Goal: Task Accomplishment & Management: Use online tool/utility

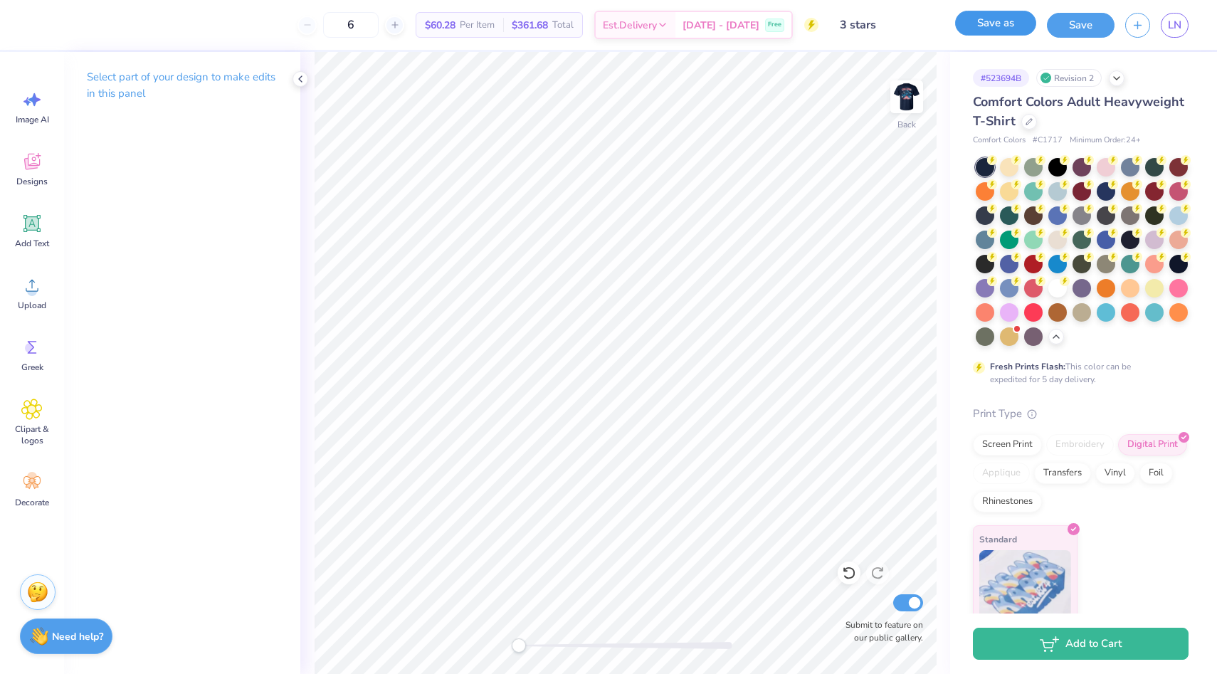
click at [985, 21] on button "Save as" at bounding box center [995, 23] width 81 height 25
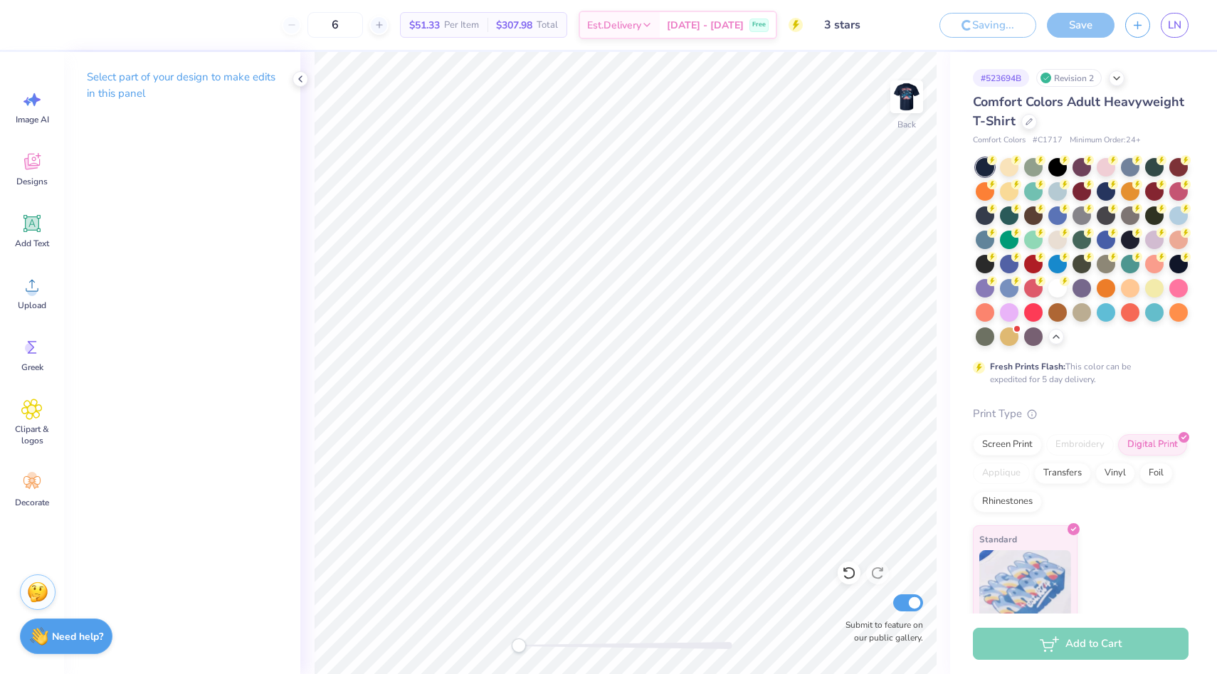
click at [983, 24] on div "Saving..." at bounding box center [987, 25] width 97 height 25
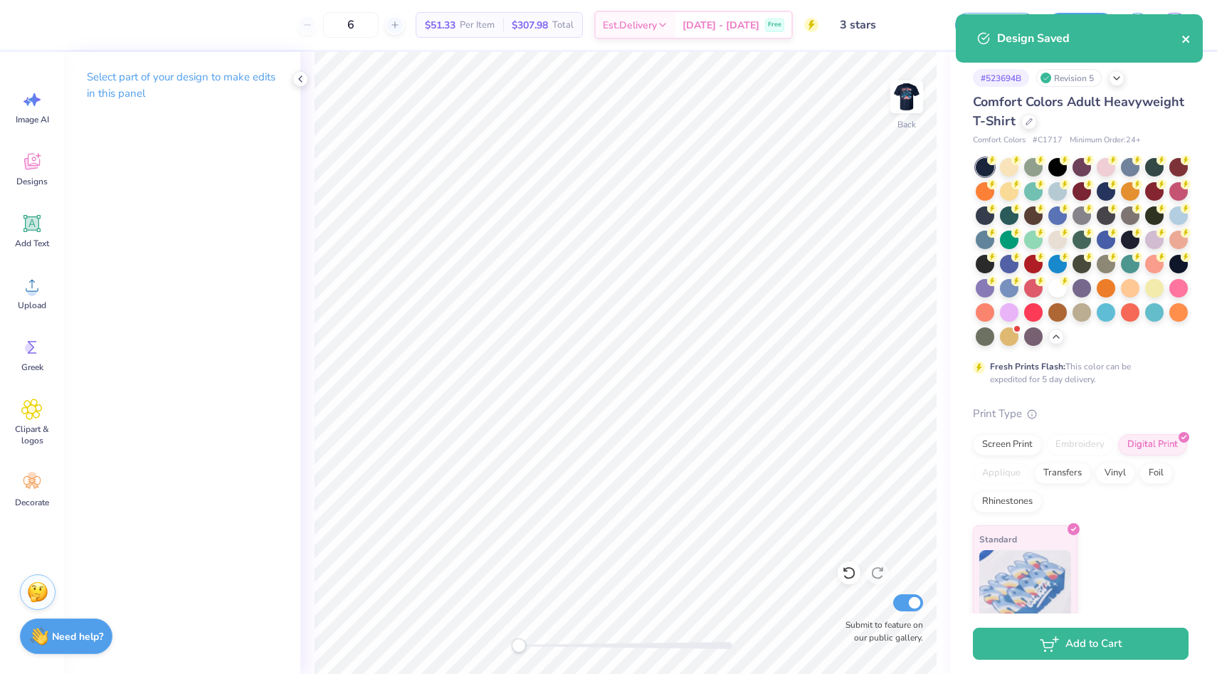
click at [1185, 40] on icon "close" at bounding box center [1185, 39] width 7 height 7
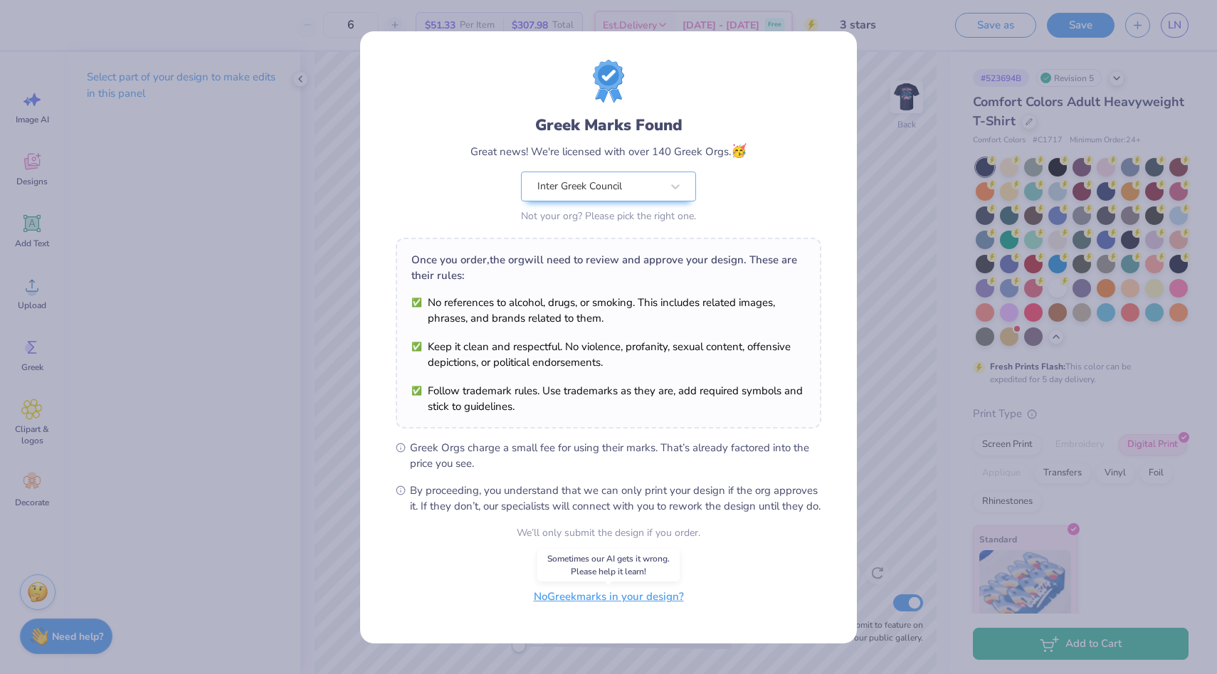
click at [617, 606] on button "No Greek marks in your design?" at bounding box center [609, 596] width 174 height 29
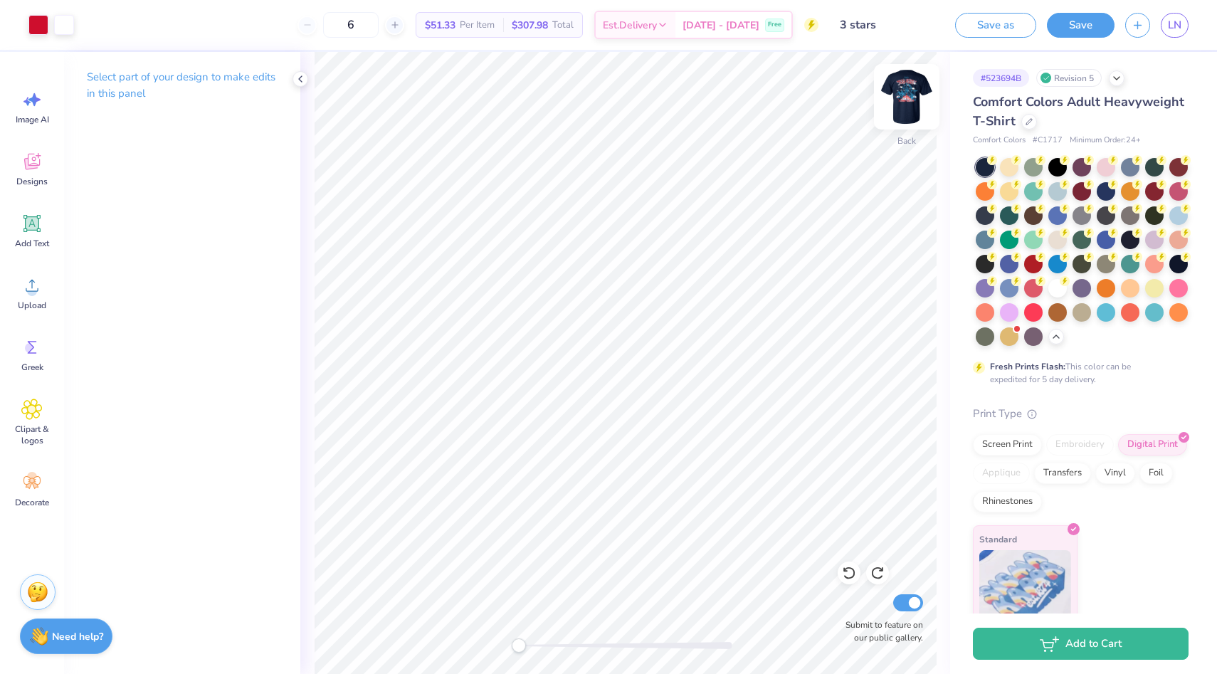
click at [895, 93] on img at bounding box center [906, 96] width 57 height 57
click at [996, 19] on button "Save as" at bounding box center [995, 23] width 81 height 25
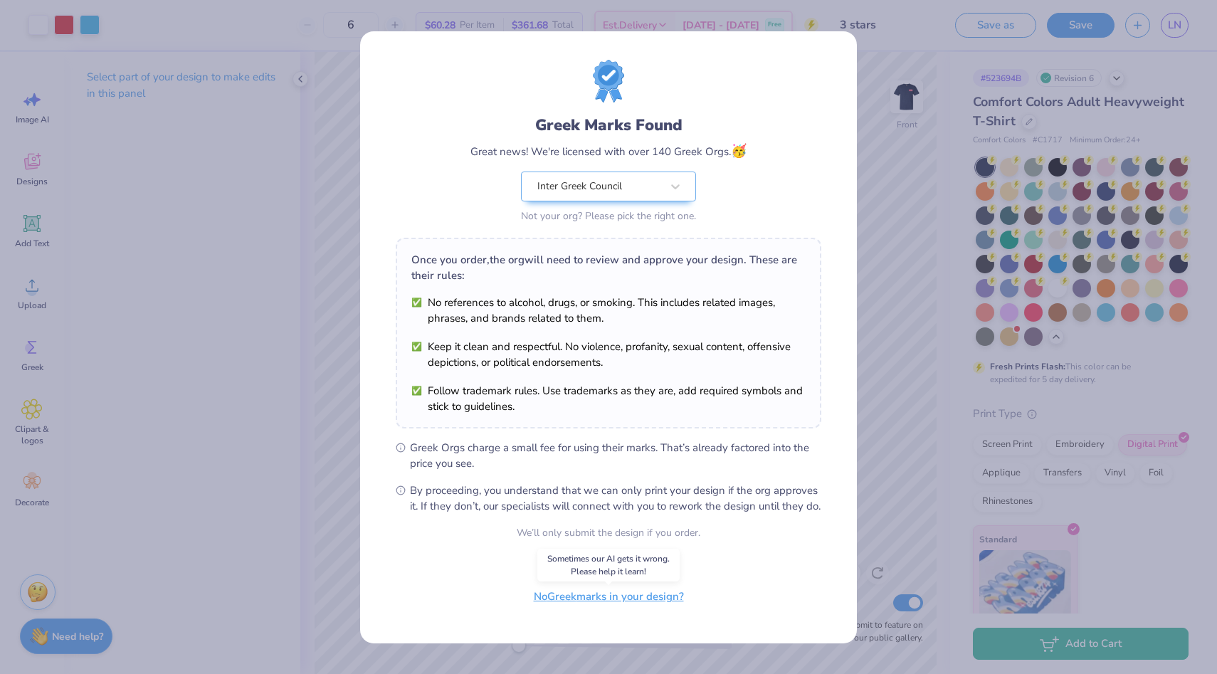
click at [648, 606] on button "No Greek marks in your design?" at bounding box center [609, 596] width 174 height 29
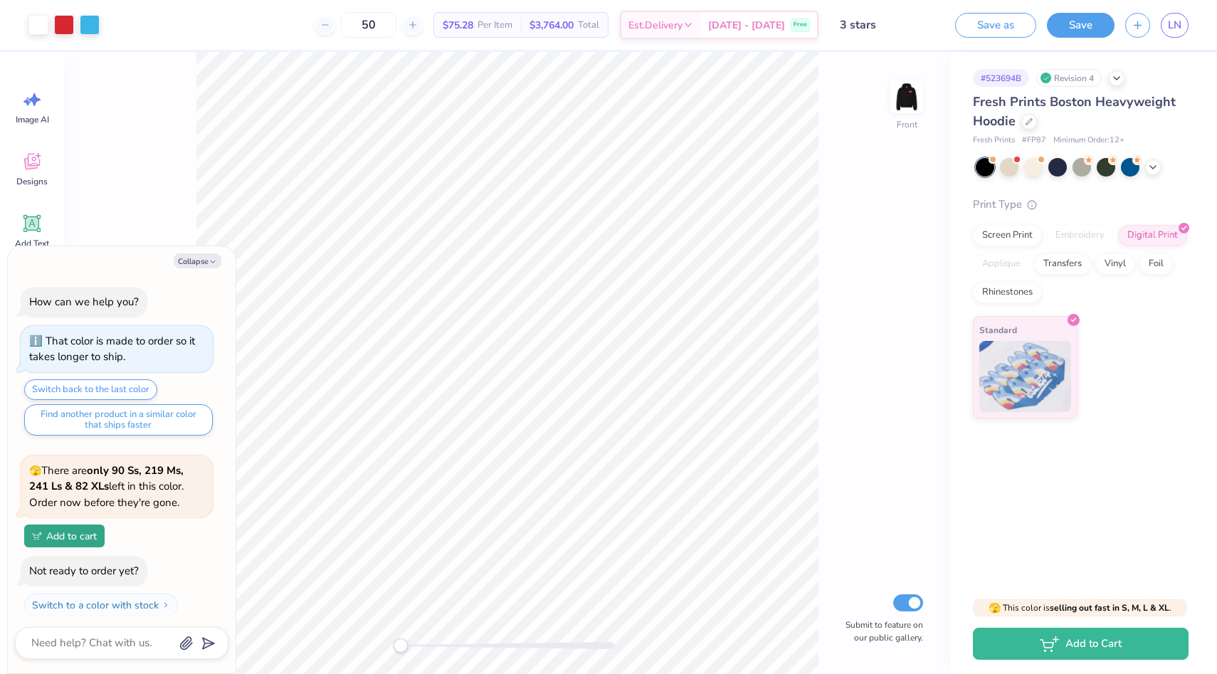
scroll to position [1237, 0]
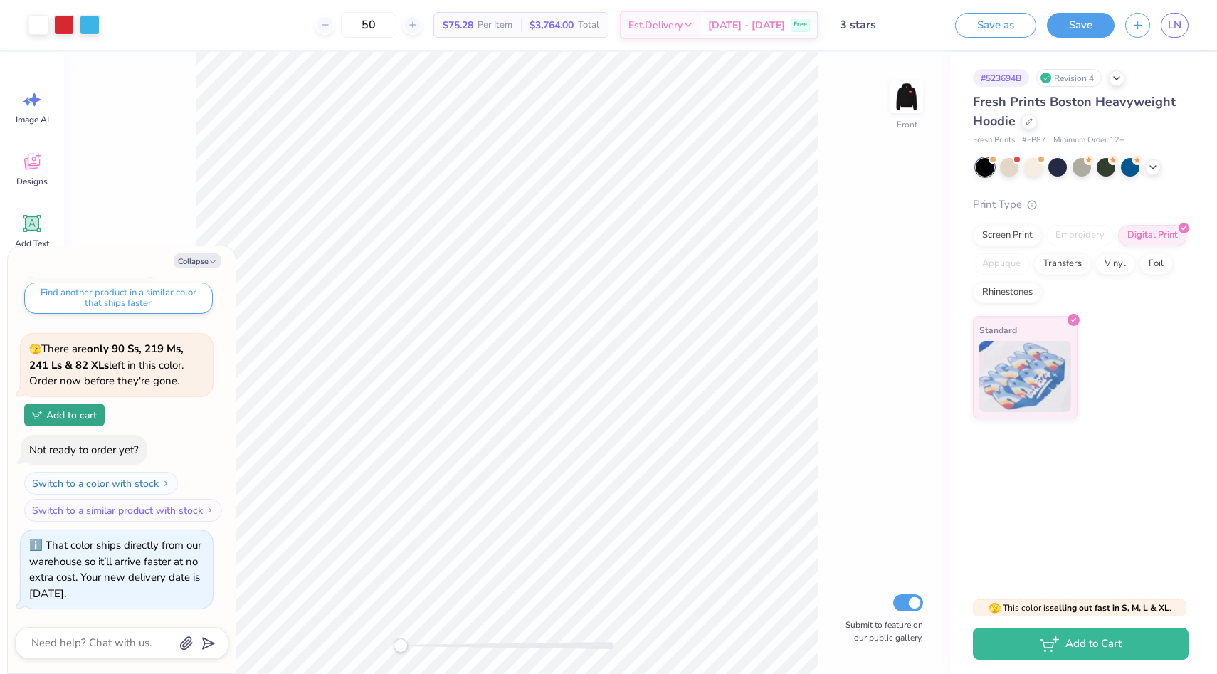
click at [0, 0] on img at bounding box center [0, 0] width 0 height 0
type textarea "x"
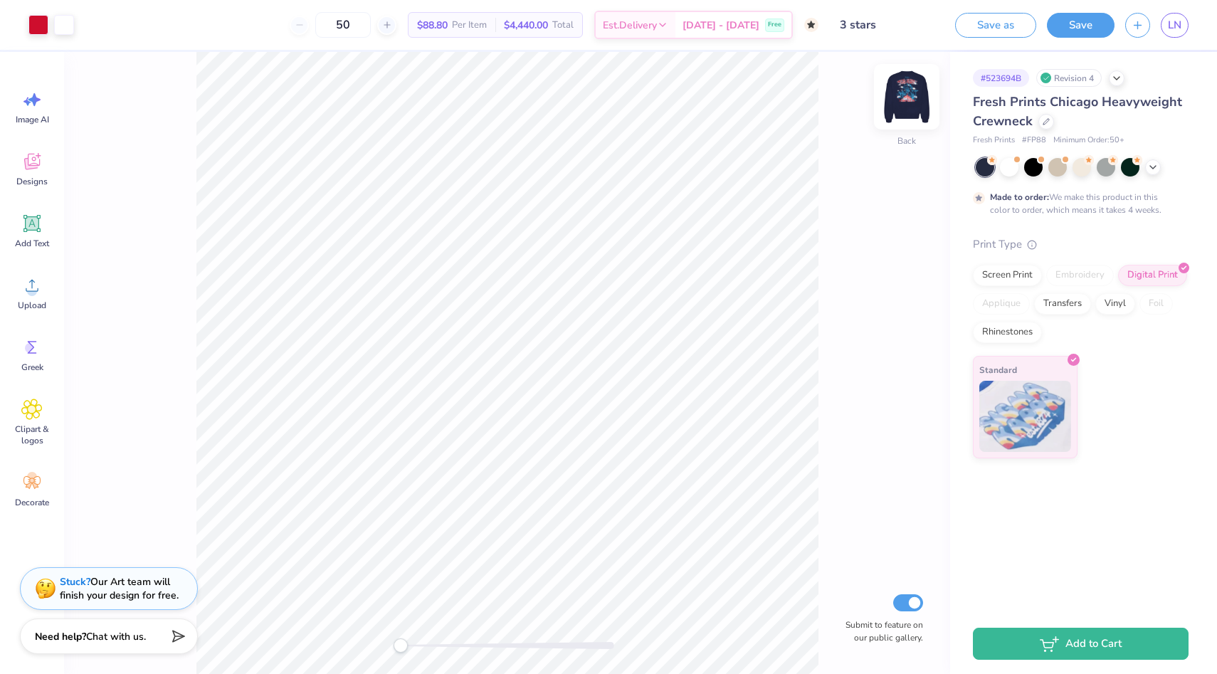
click at [902, 92] on img at bounding box center [906, 96] width 57 height 57
click at [758, 23] on span "Oct 21 - 24" at bounding box center [720, 27] width 77 height 15
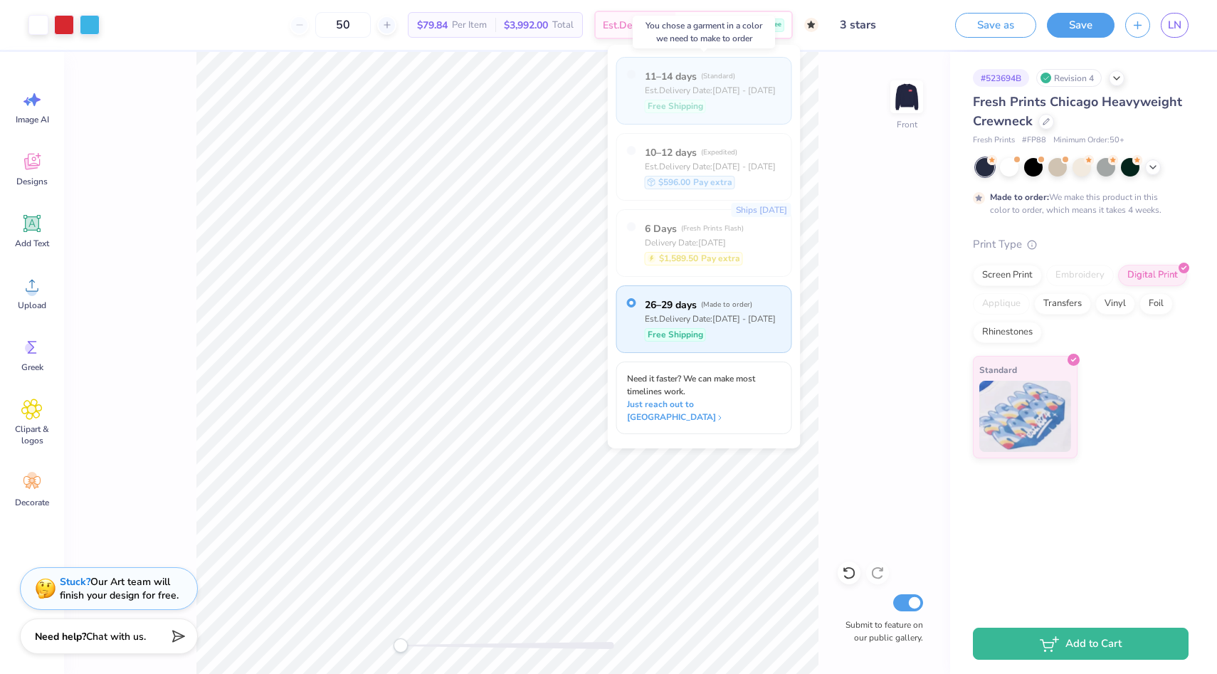
click at [732, 88] on div "Est. Delivery Date: Oct 7 - 10" at bounding box center [710, 90] width 131 height 13
click at [834, 122] on div "Front Submit to feature on our public gallery." at bounding box center [507, 363] width 886 height 622
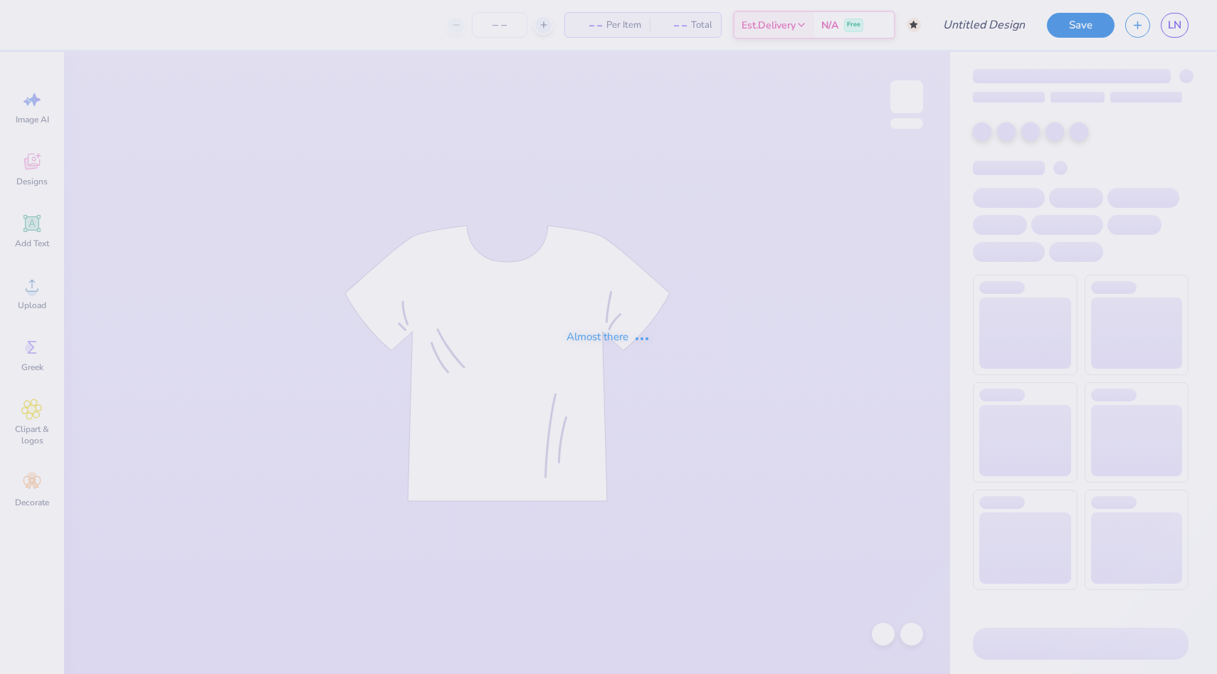
type input "3 stars"
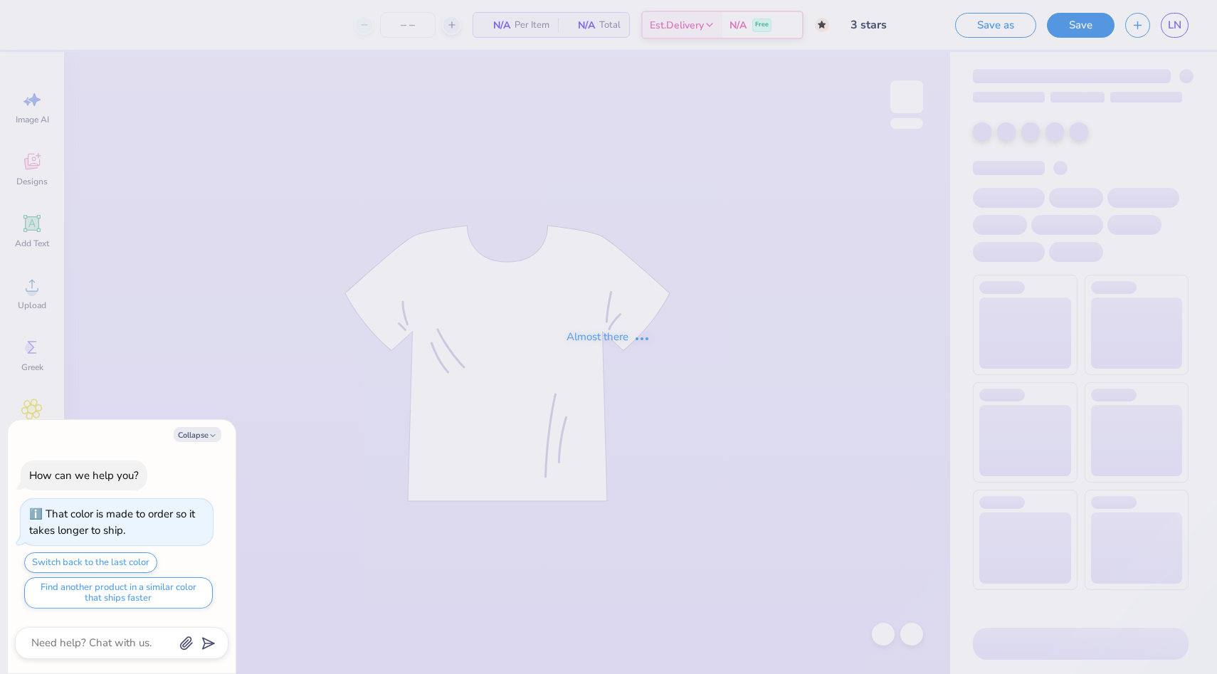
type input "50"
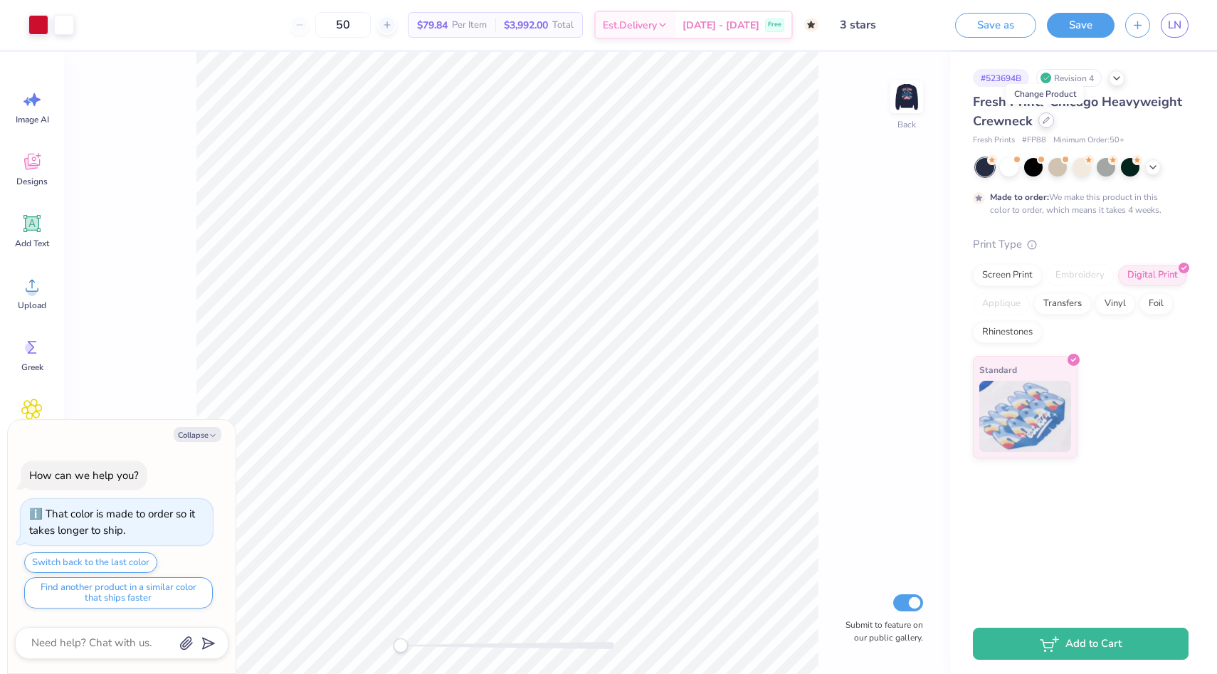
click at [1042, 124] on div at bounding box center [1046, 120] width 16 height 16
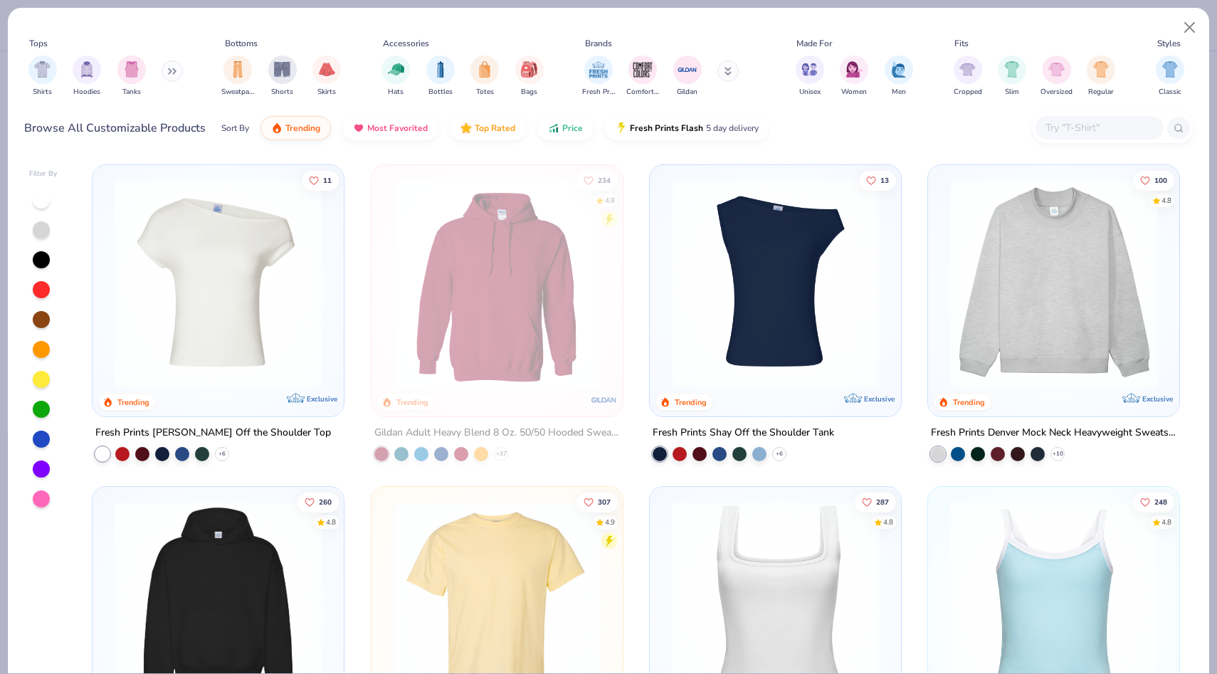
scroll to position [287, 0]
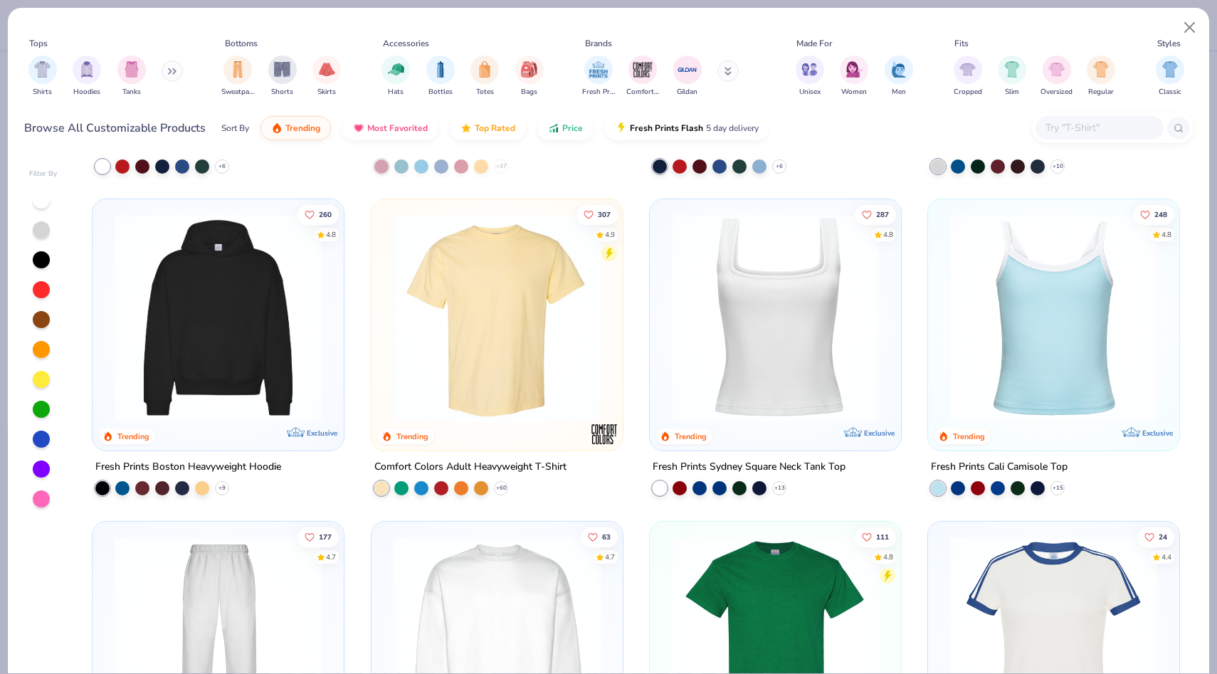
click at [163, 283] on img at bounding box center [218, 317] width 223 height 208
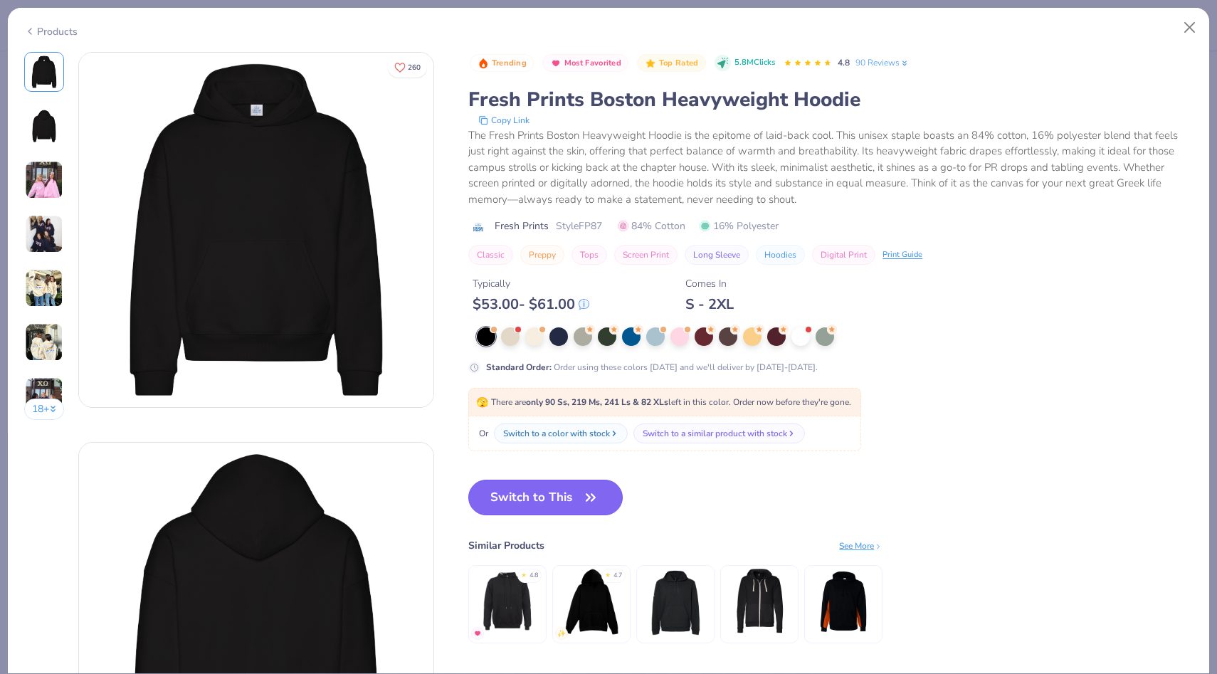
click at [573, 499] on button "Switch to This" at bounding box center [545, 498] width 154 height 36
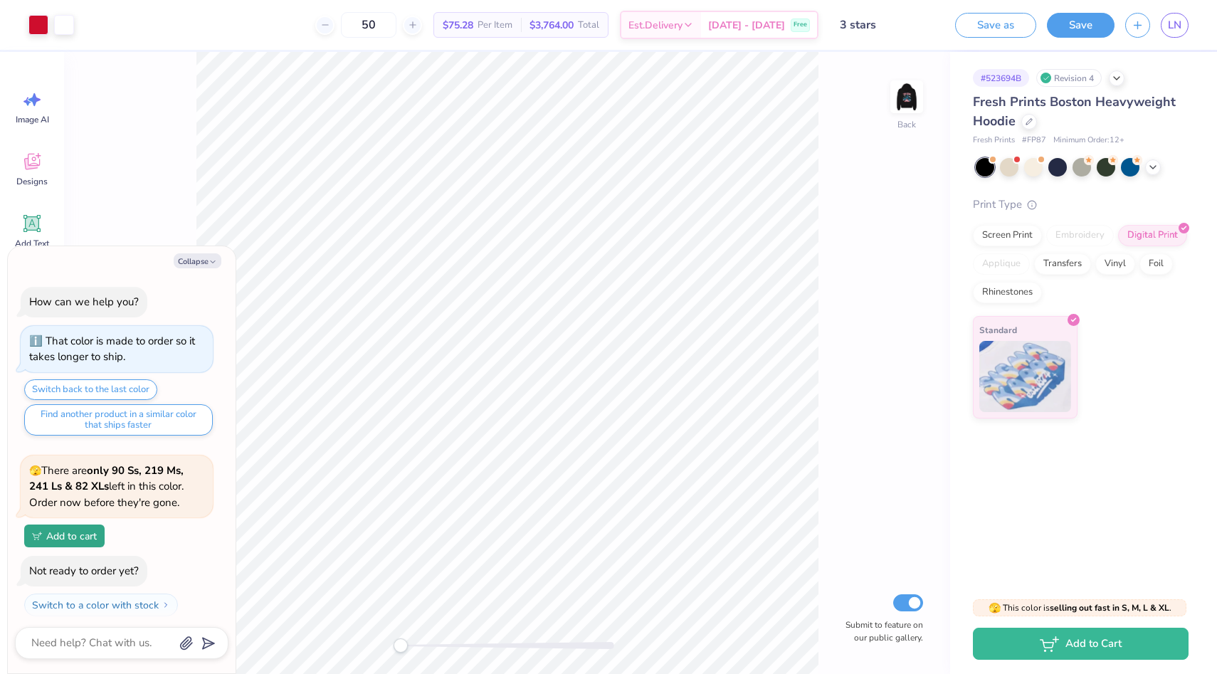
scroll to position [121, 0]
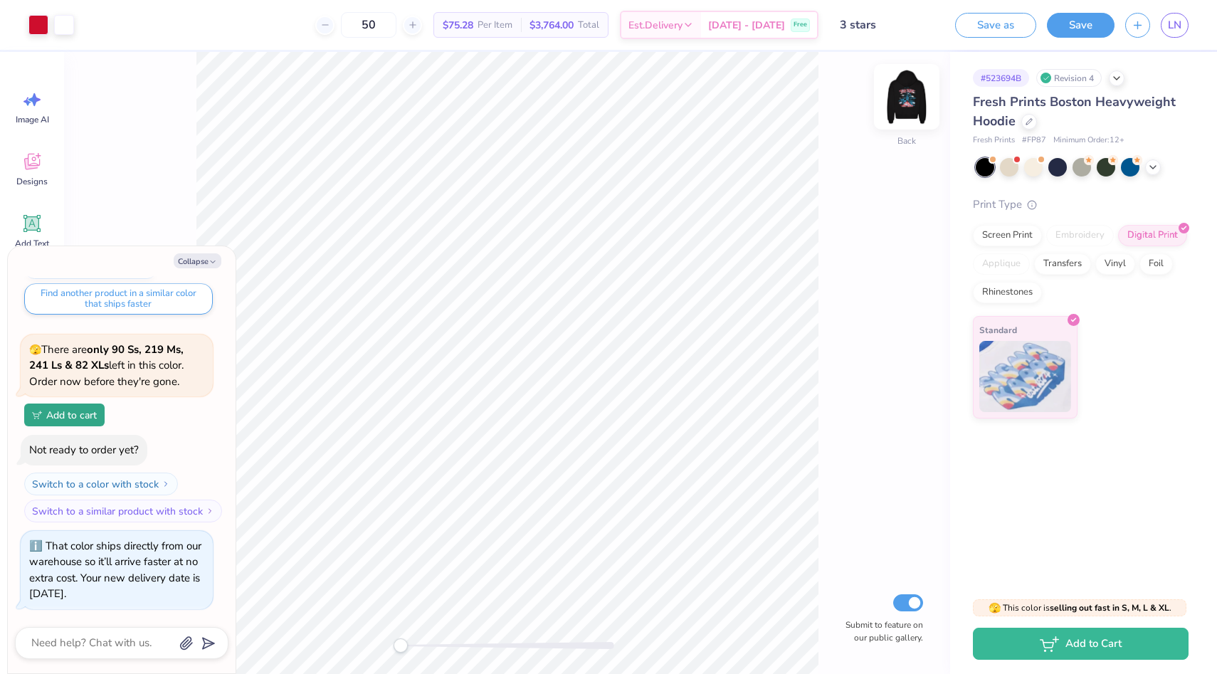
click at [913, 100] on img at bounding box center [906, 96] width 57 height 57
click at [780, 28] on span "[DATE] - [DATE]" at bounding box center [746, 27] width 77 height 15
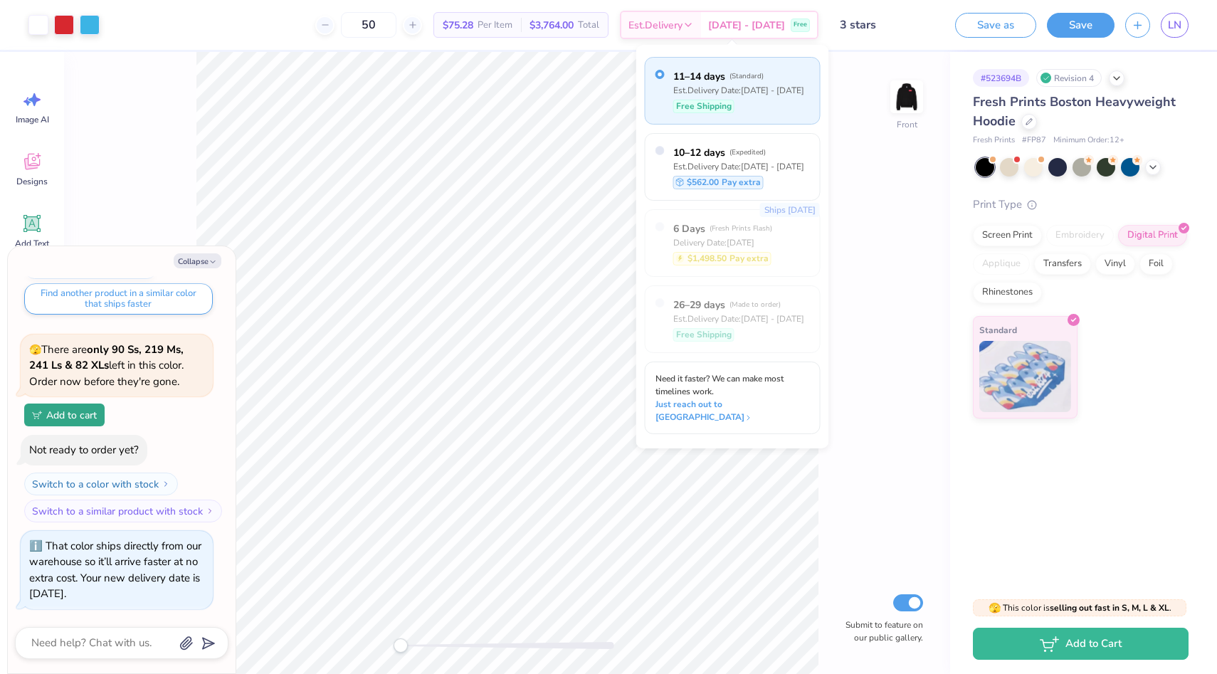
click at [845, 88] on div "Front Submit to feature on our public gallery." at bounding box center [507, 363] width 886 height 622
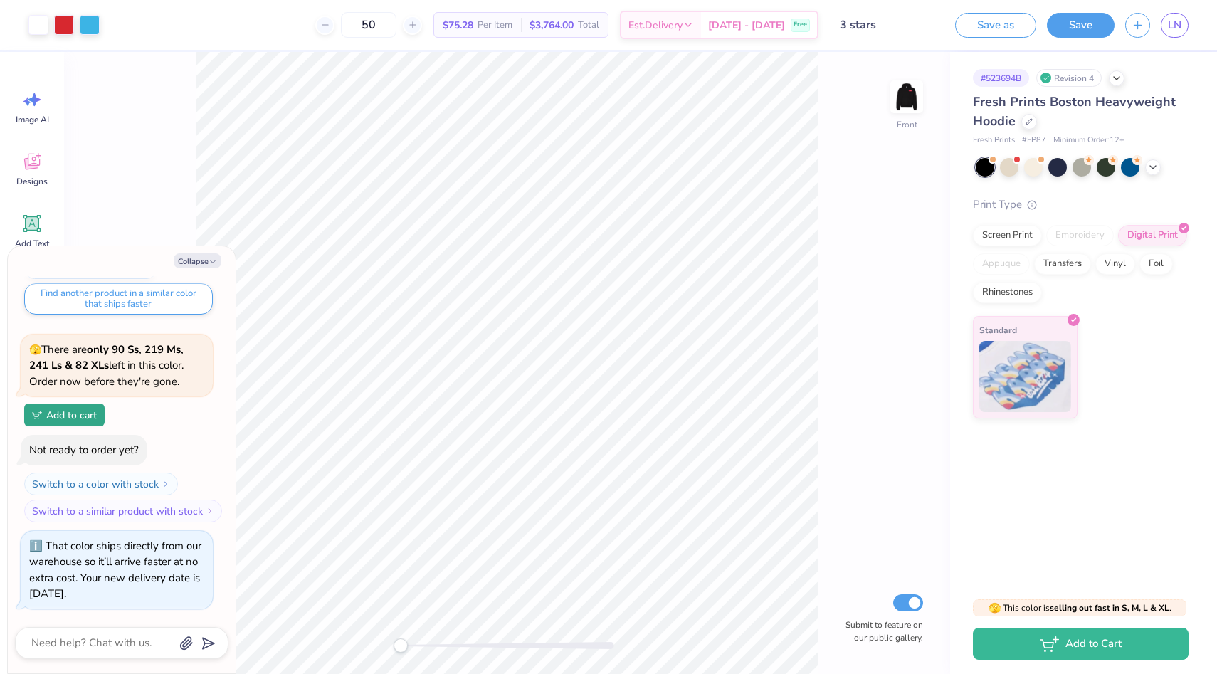
type textarea "x"
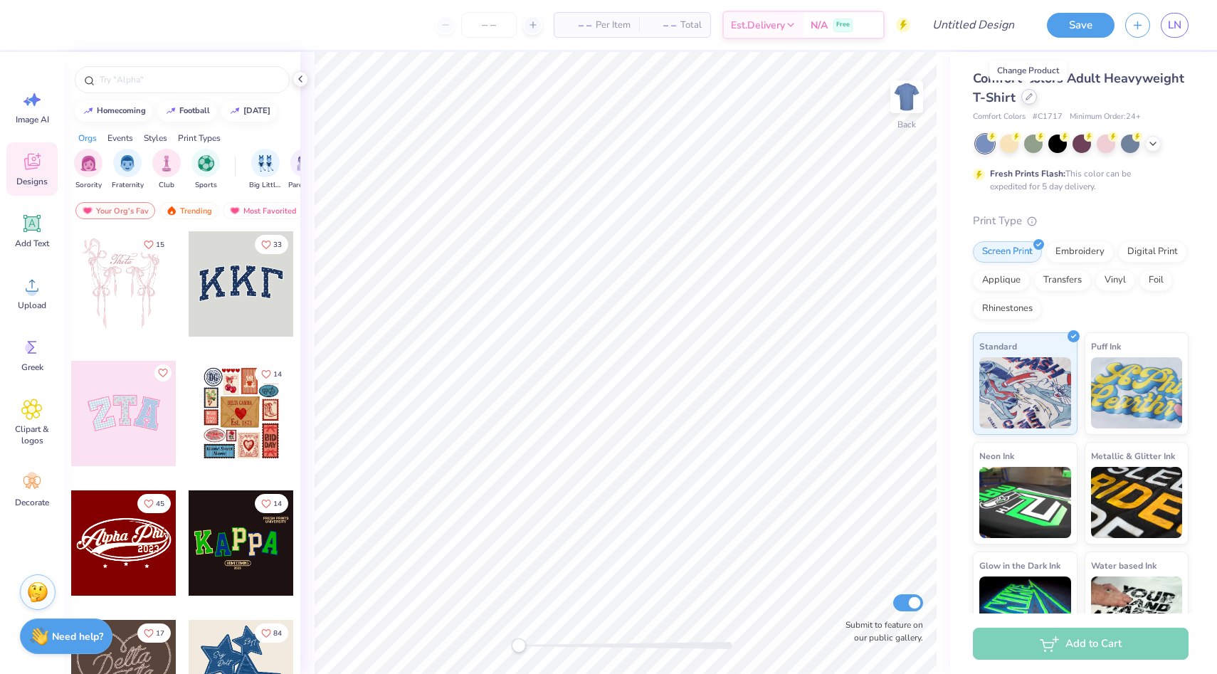
click at [1025, 100] on icon at bounding box center [1028, 96] width 7 height 7
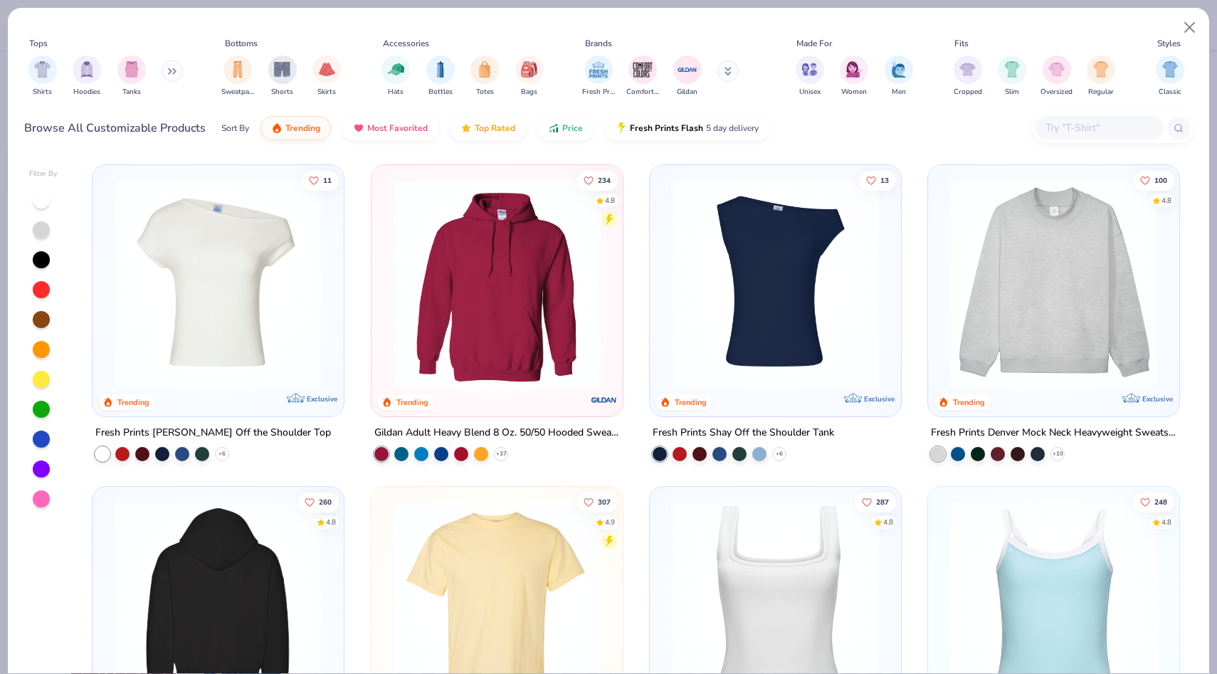
click at [241, 566] on img at bounding box center [218, 605] width 223 height 208
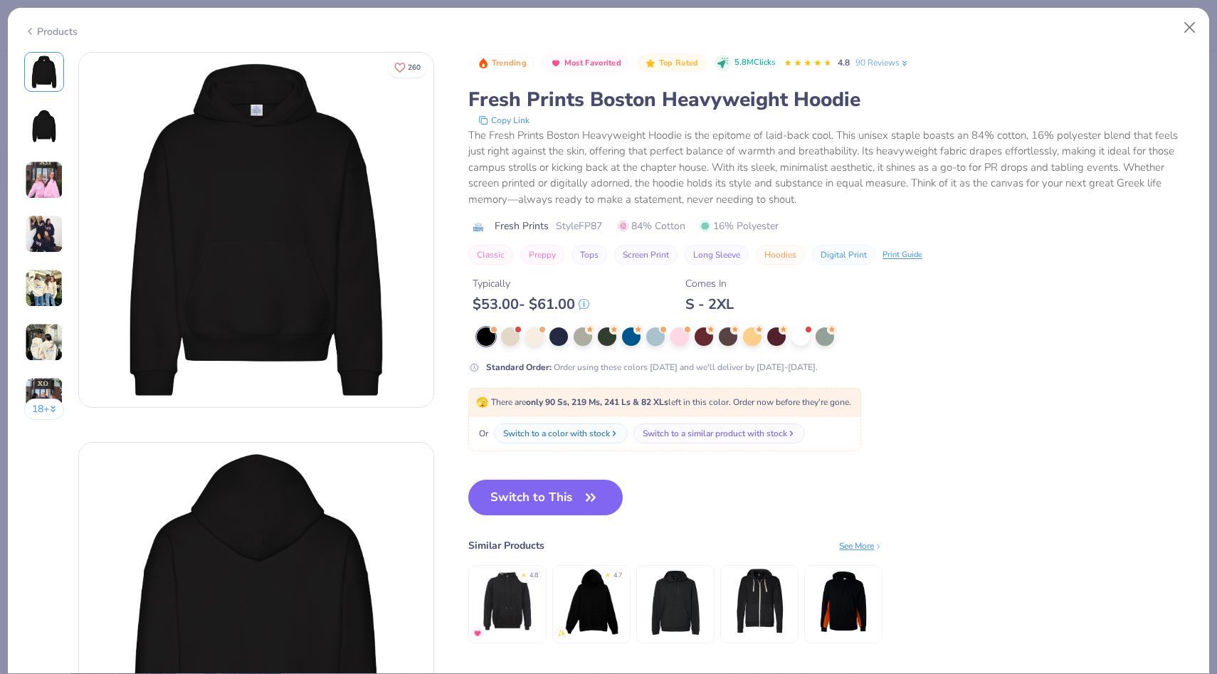
click at [41, 28] on div "Products" at bounding box center [50, 31] width 53 height 15
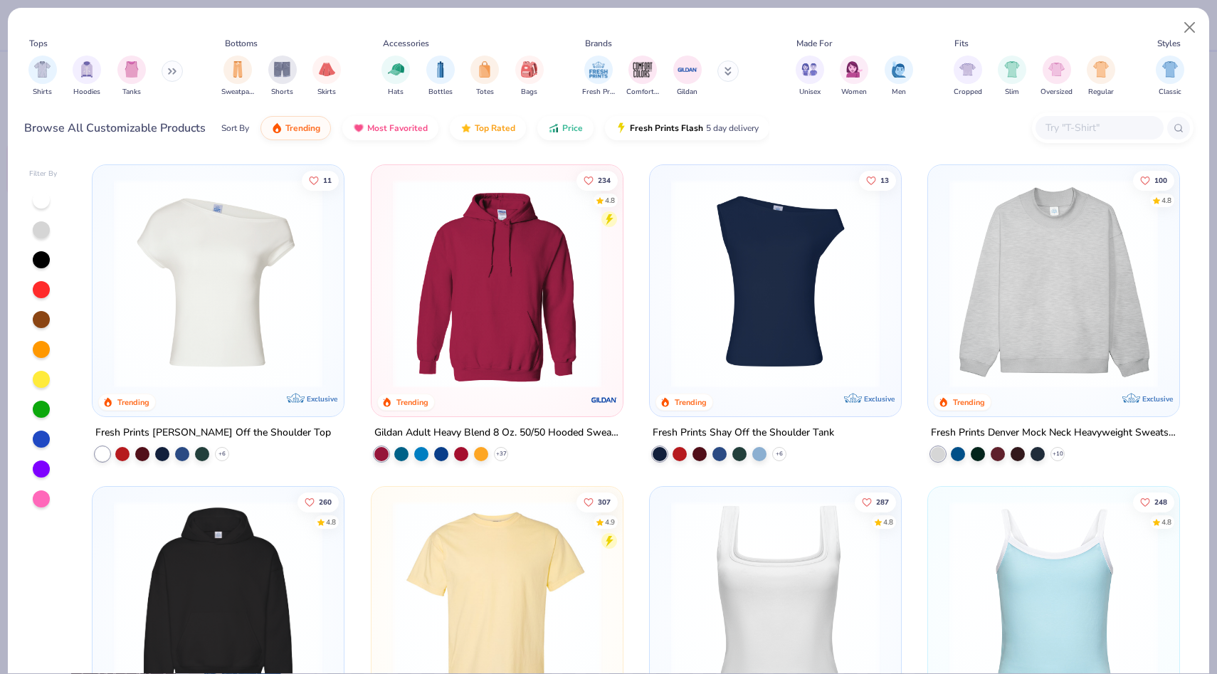
click at [487, 224] on img at bounding box center [497, 283] width 223 height 208
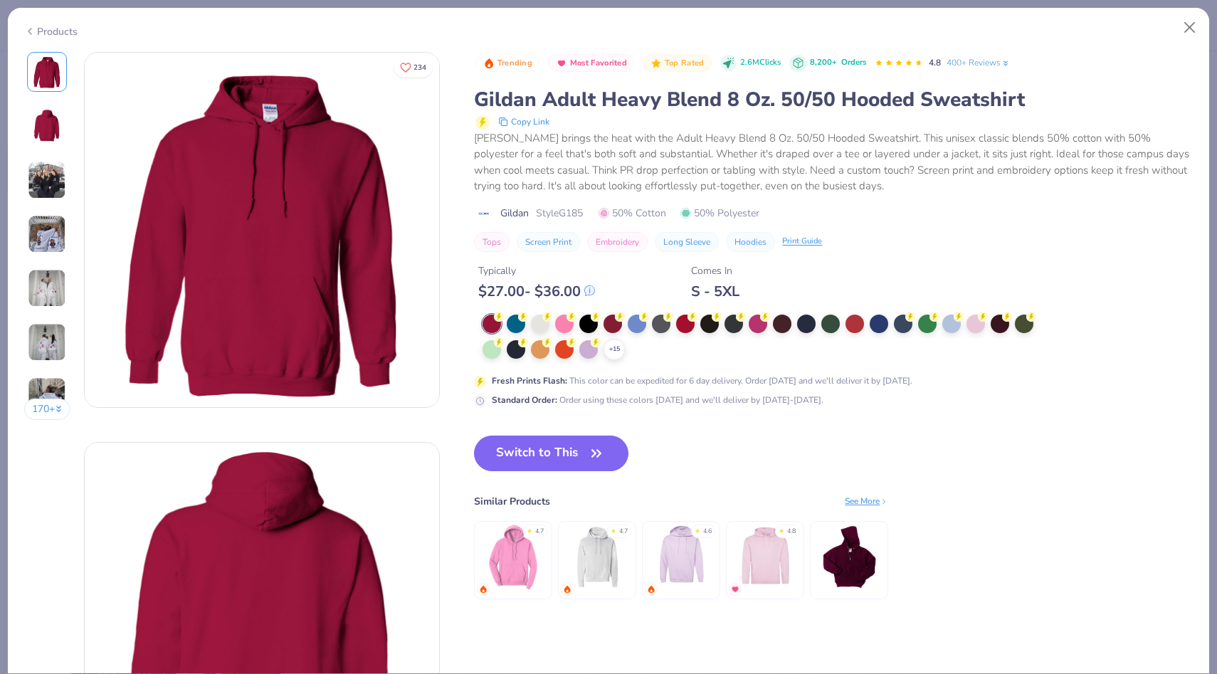
click at [598, 569] on img at bounding box center [598, 557] width 68 height 68
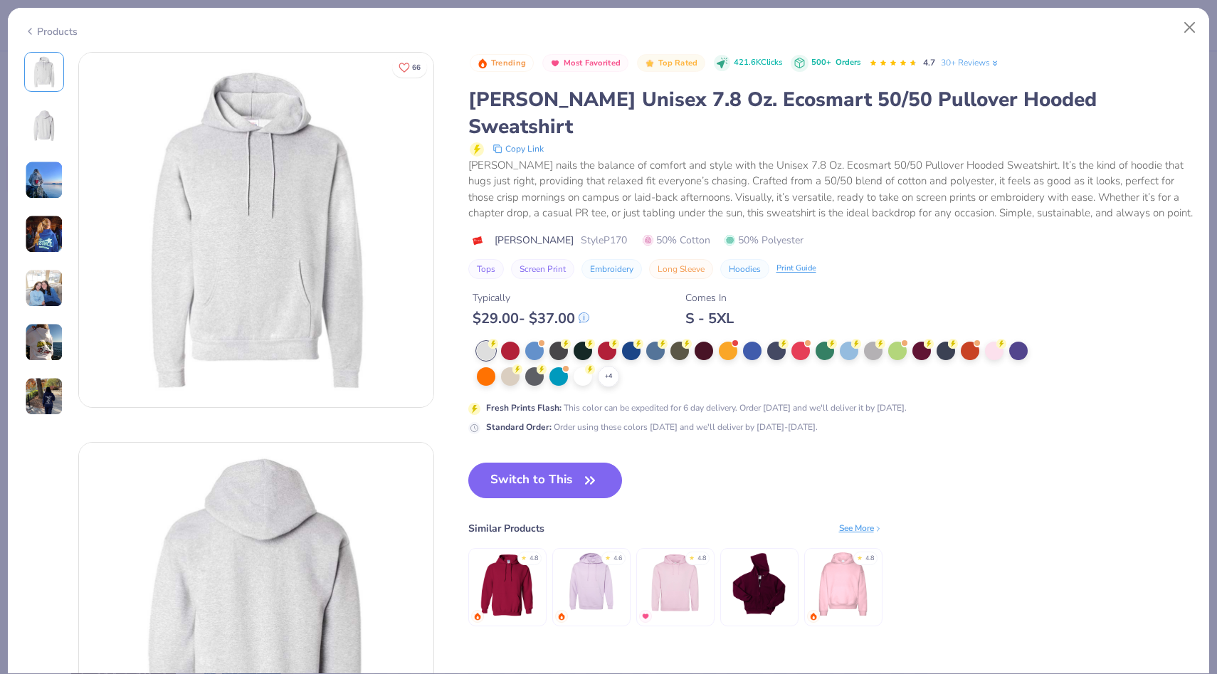
click at [584, 552] on img at bounding box center [591, 584] width 68 height 68
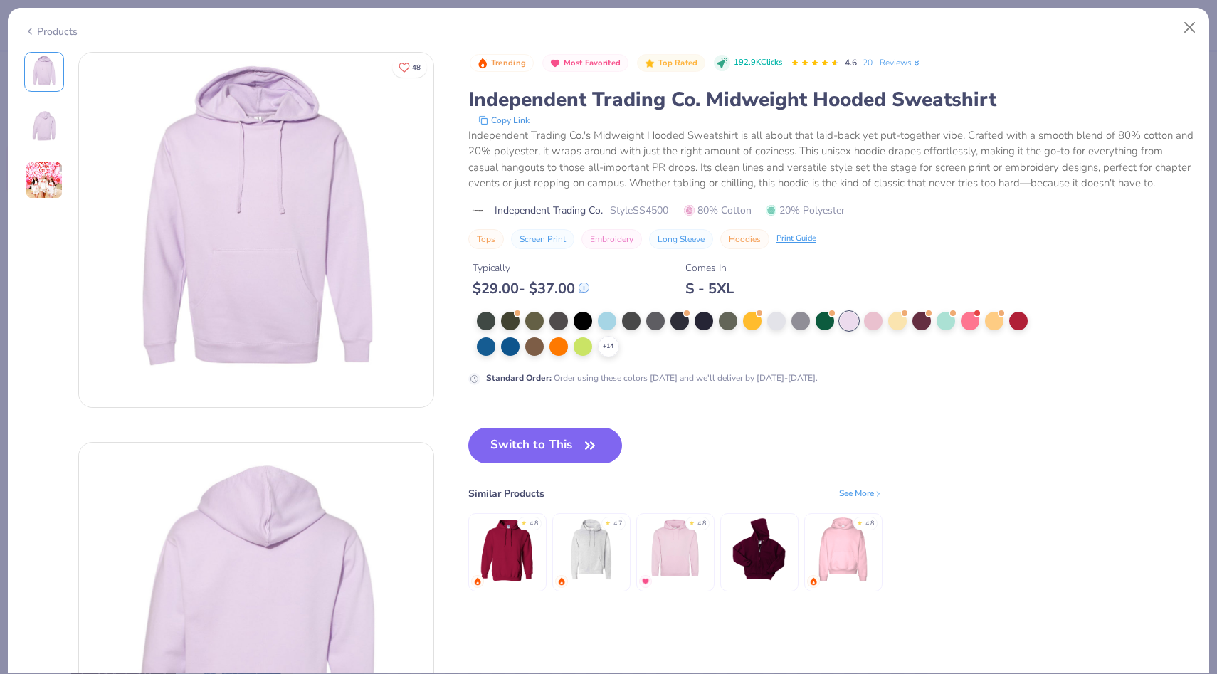
click at [604, 552] on img at bounding box center [591, 549] width 68 height 68
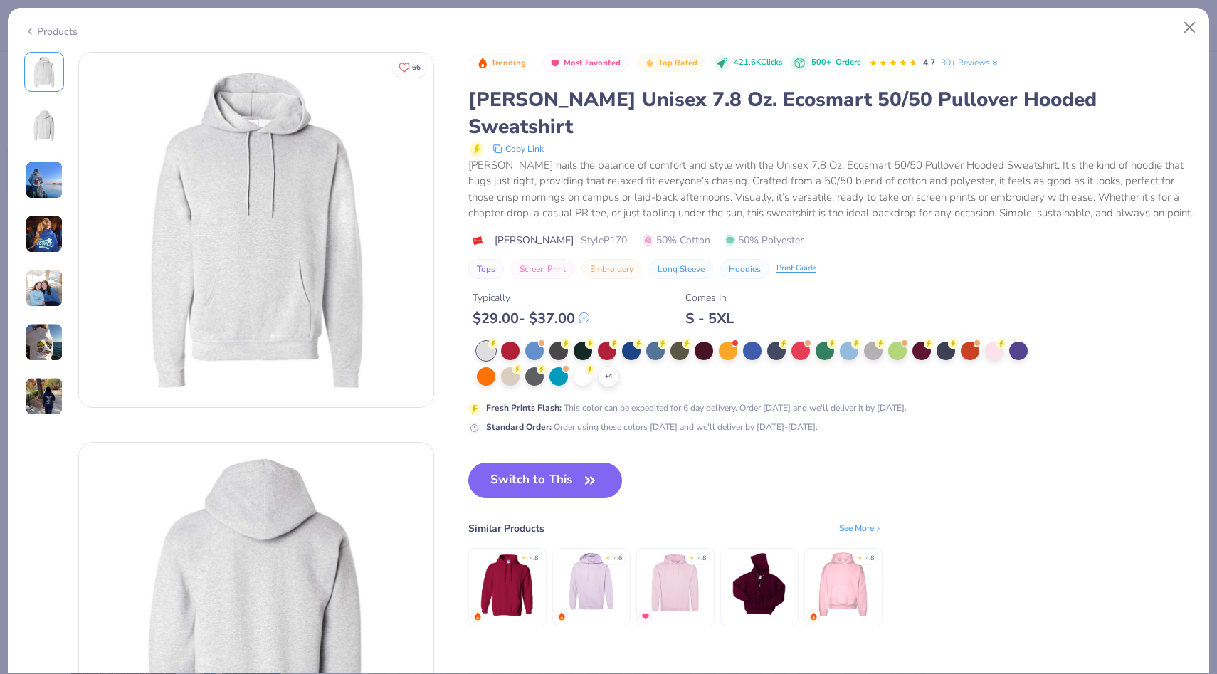
click at [517, 559] on img at bounding box center [507, 584] width 68 height 68
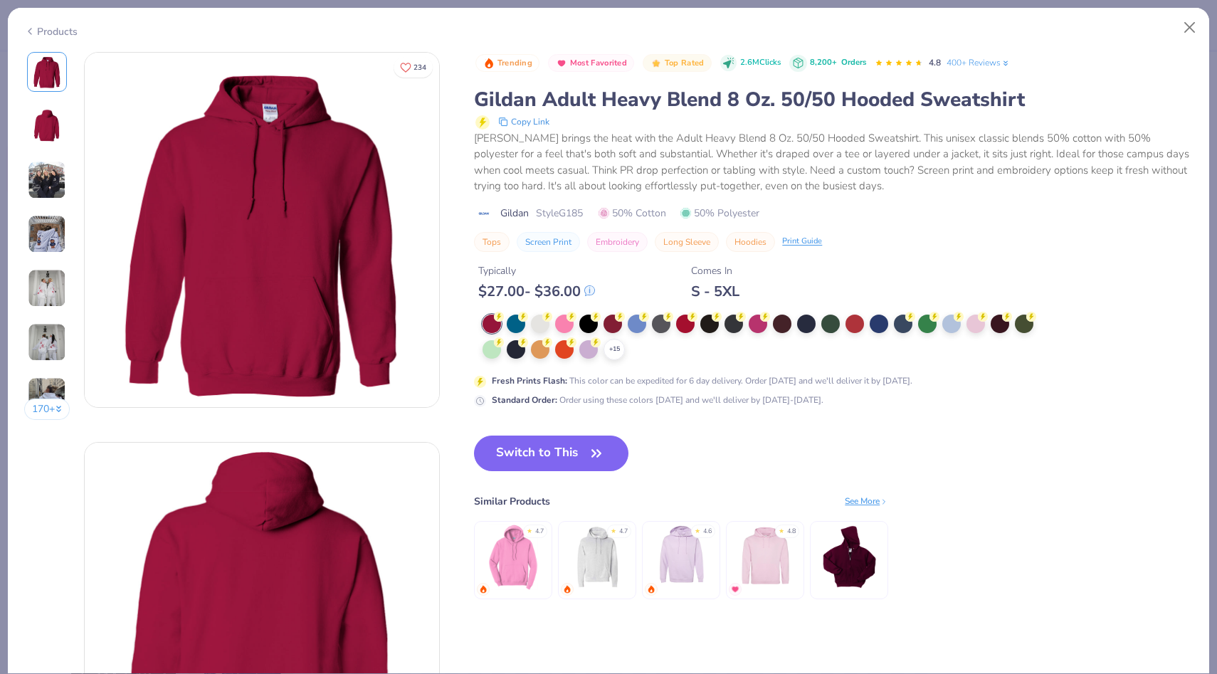
click at [845, 557] on img at bounding box center [849, 557] width 68 height 68
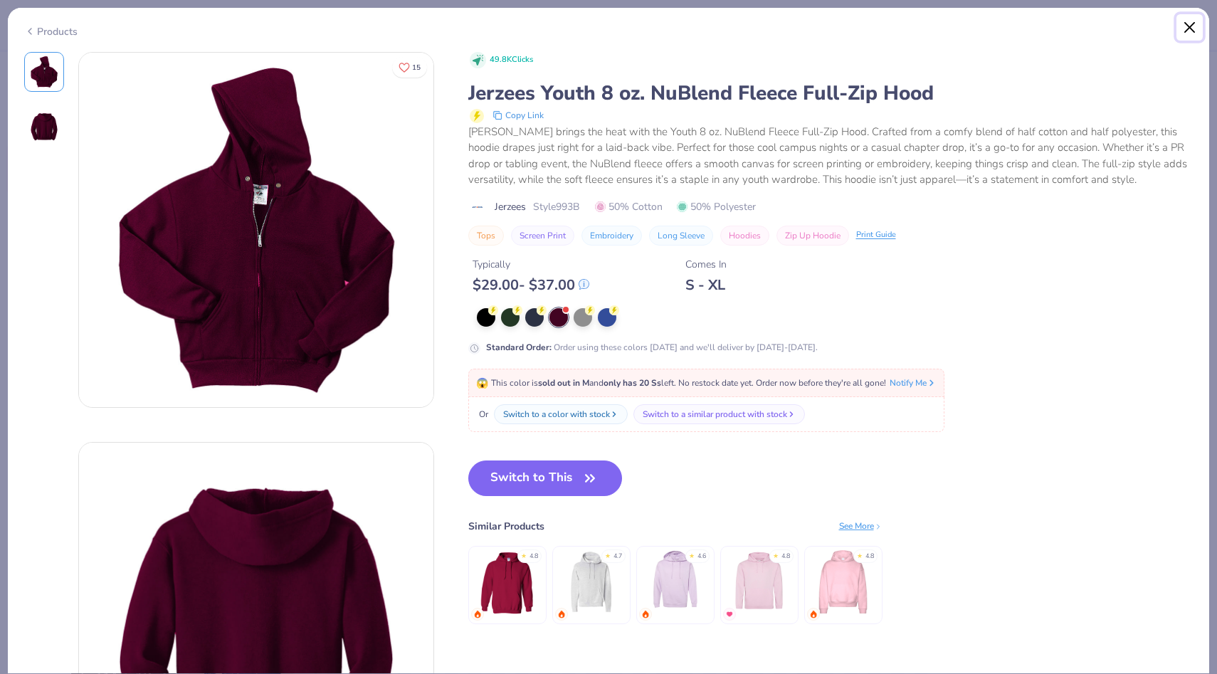
click at [1188, 28] on button "Close" at bounding box center [1189, 27] width 27 height 27
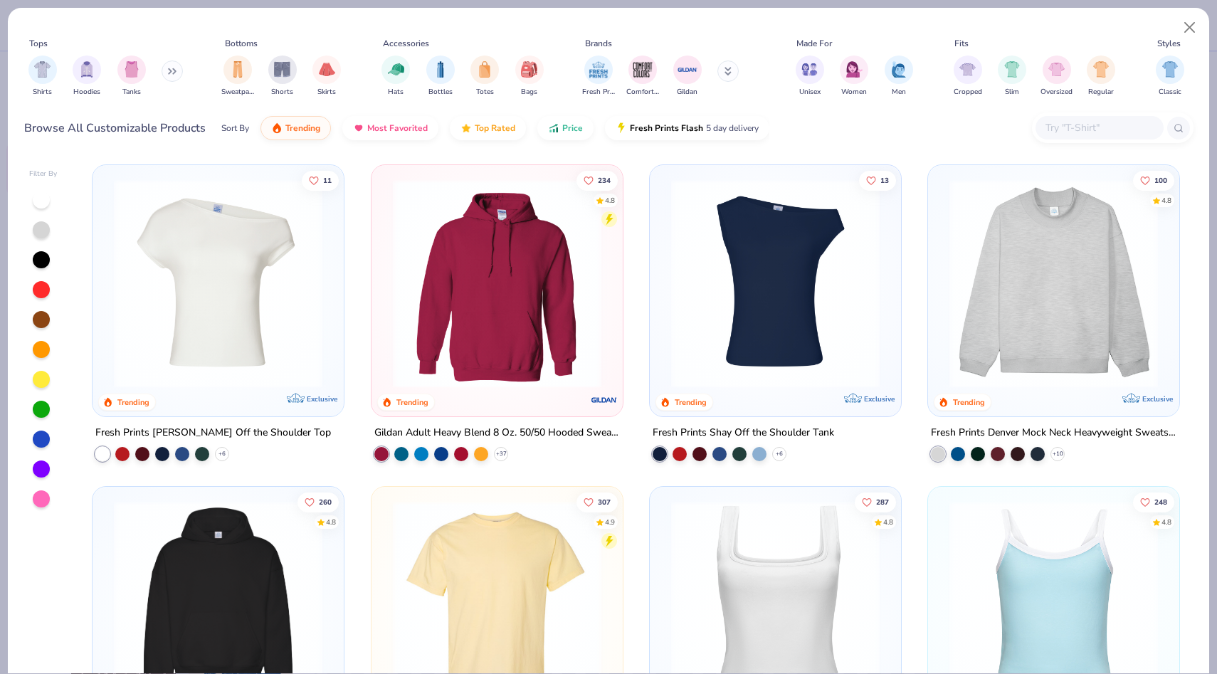
click at [205, 574] on img at bounding box center [218, 605] width 223 height 208
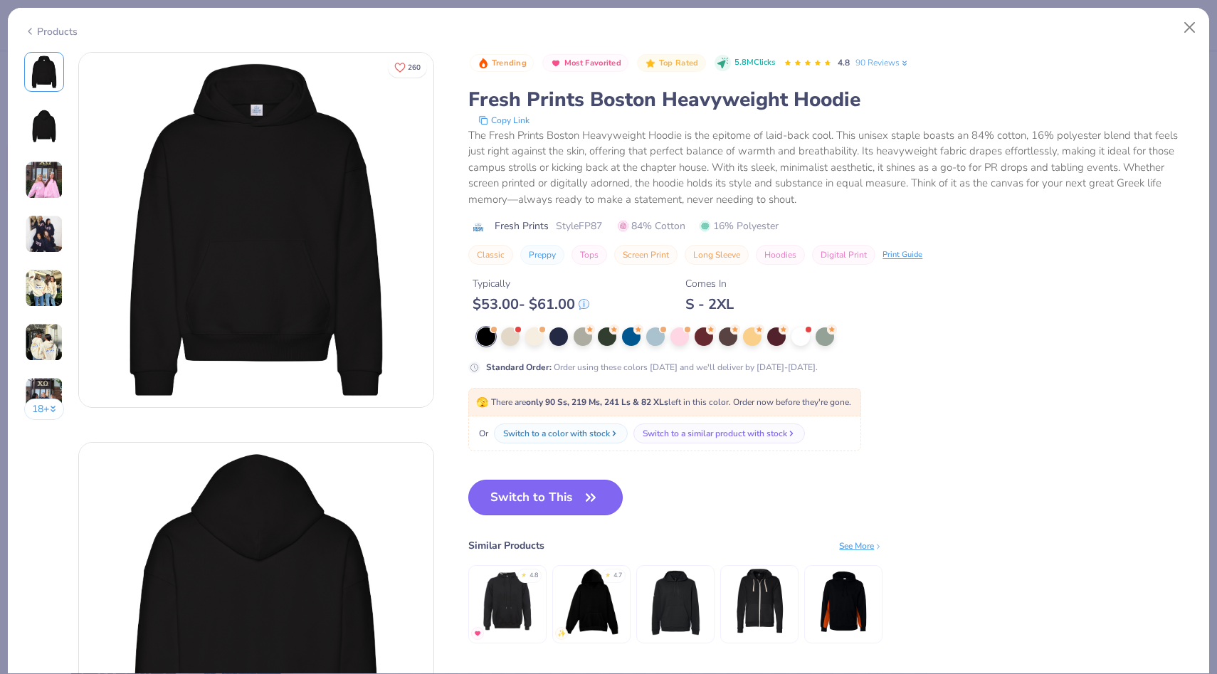
click at [528, 487] on button "Switch to This" at bounding box center [545, 498] width 154 height 36
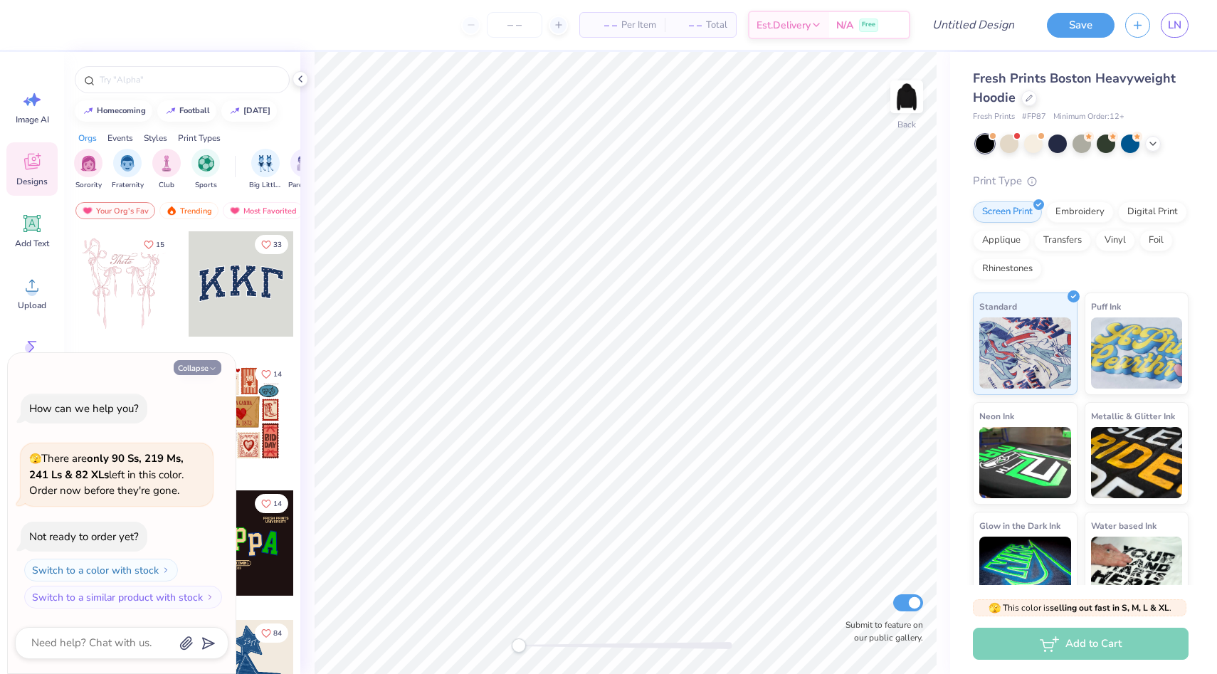
click at [199, 366] on button "Collapse" at bounding box center [198, 367] width 48 height 15
type textarea "x"
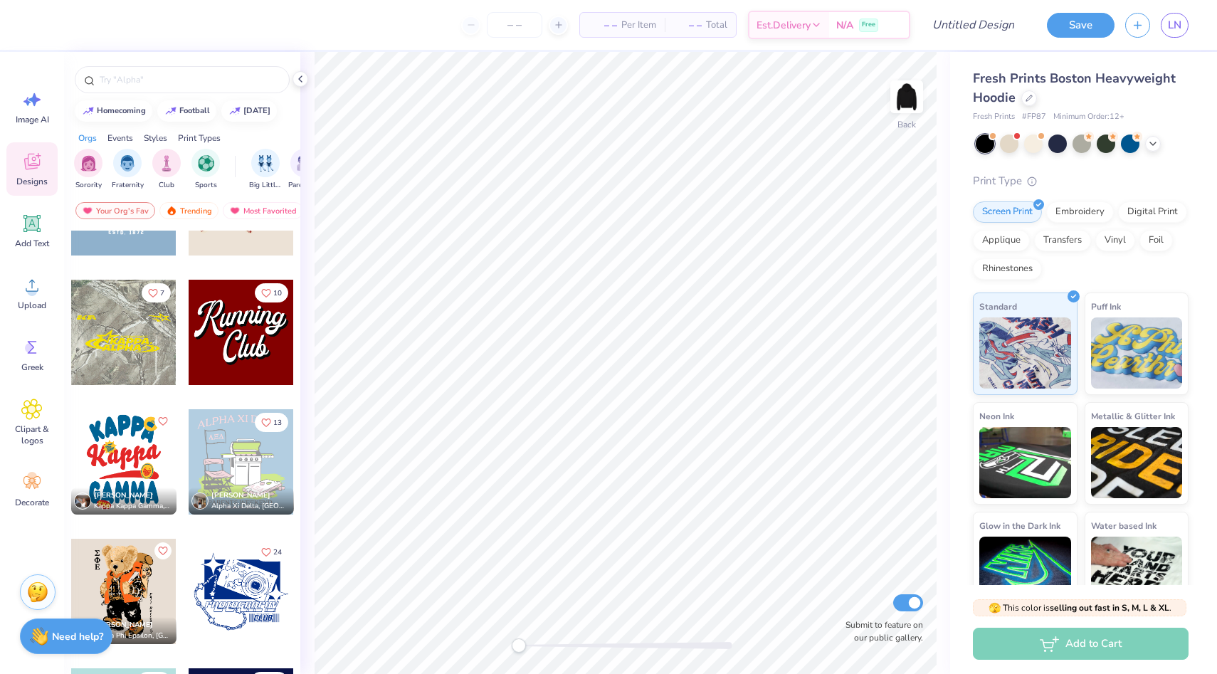
scroll to position [1487, 0]
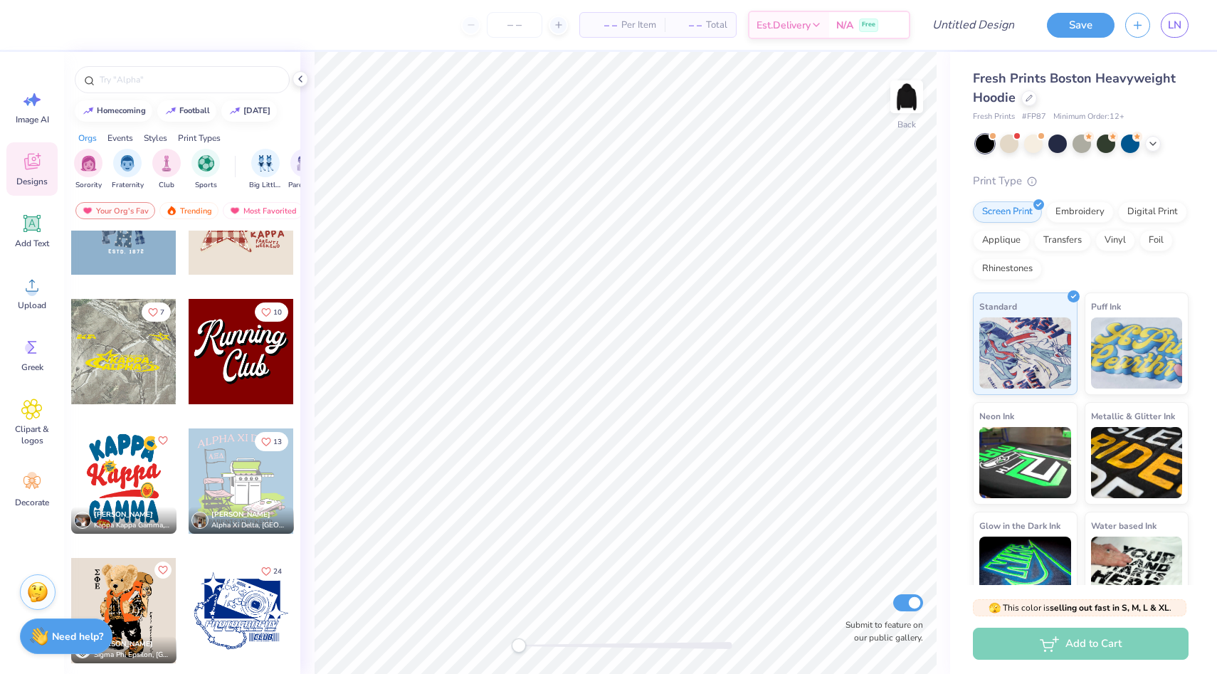
click at [247, 347] on div at bounding box center [241, 351] width 105 height 105
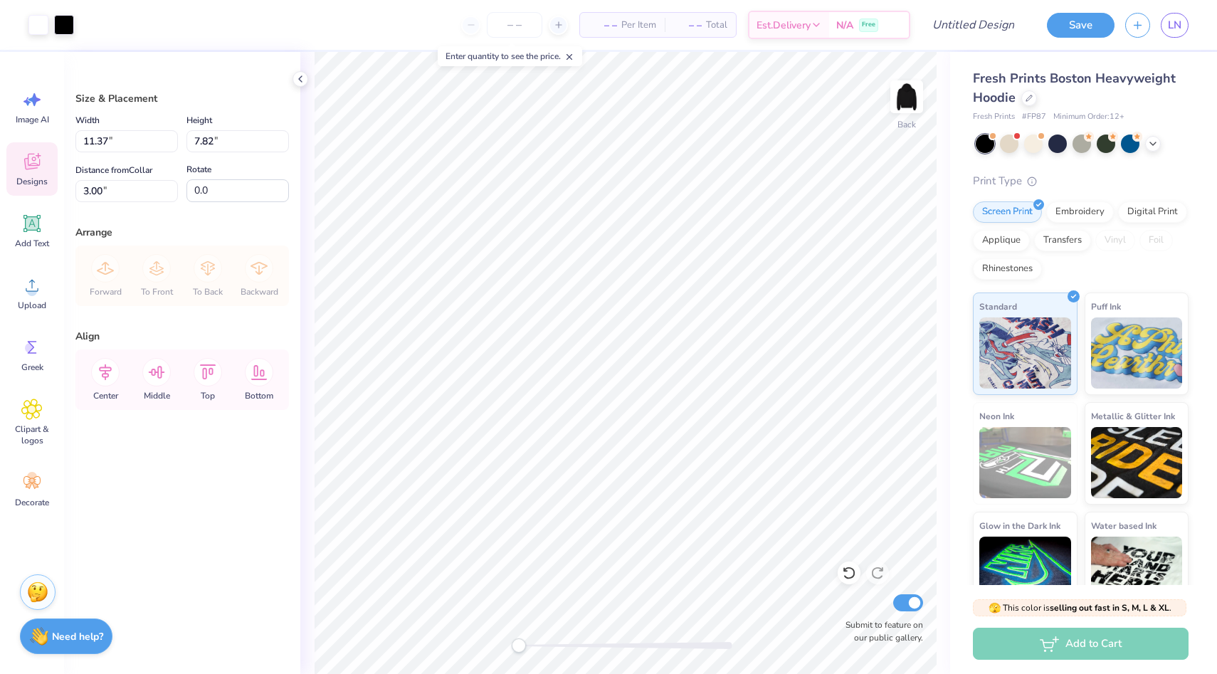
click at [19, 166] on div "Designs" at bounding box center [31, 168] width 51 height 53
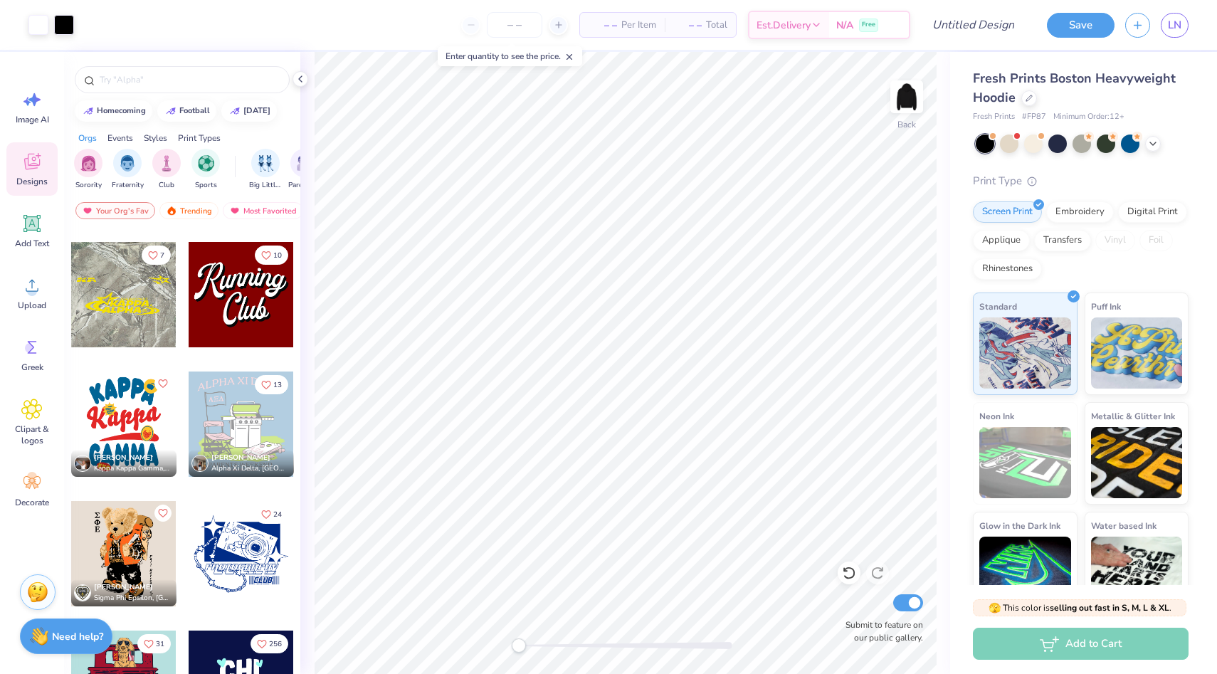
scroll to position [1546, 0]
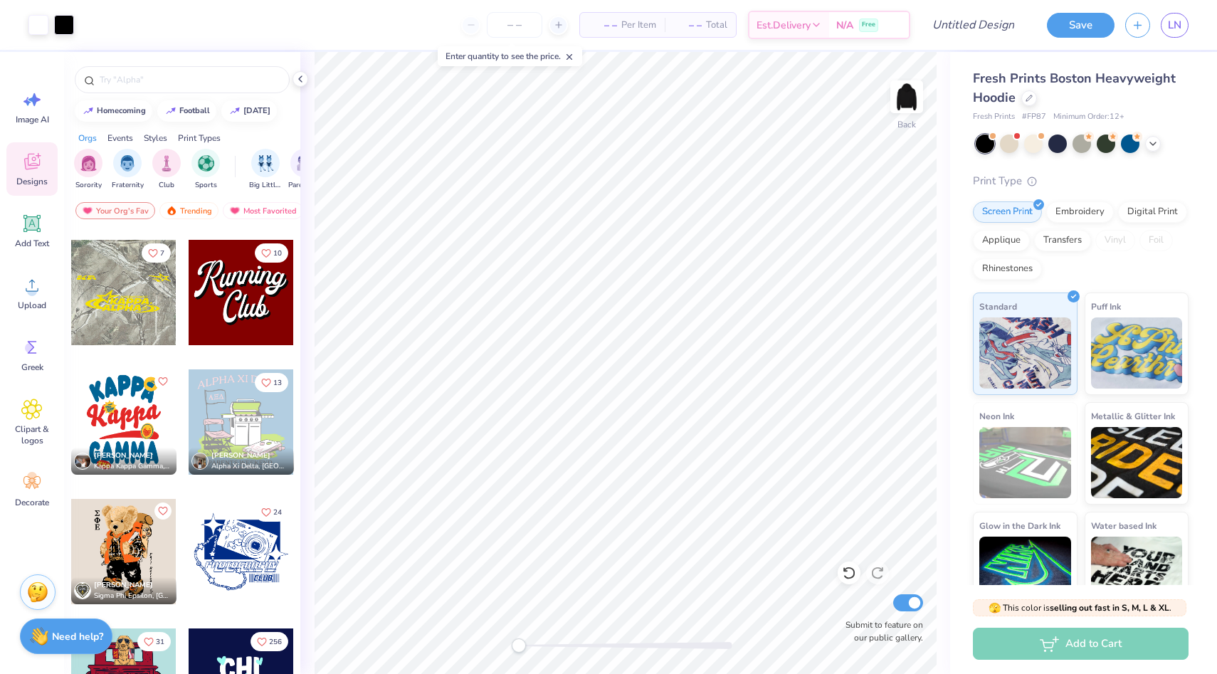
click at [127, 287] on div at bounding box center [123, 292] width 105 height 105
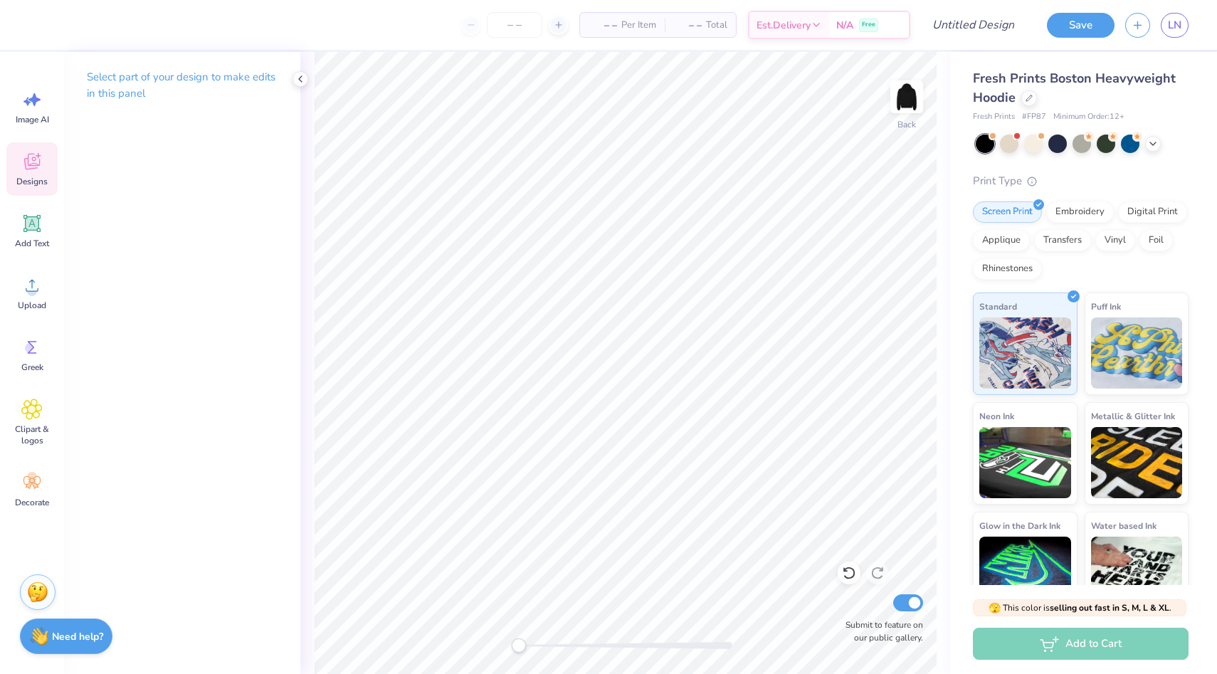
click at [28, 165] on icon at bounding box center [32, 162] width 16 height 16
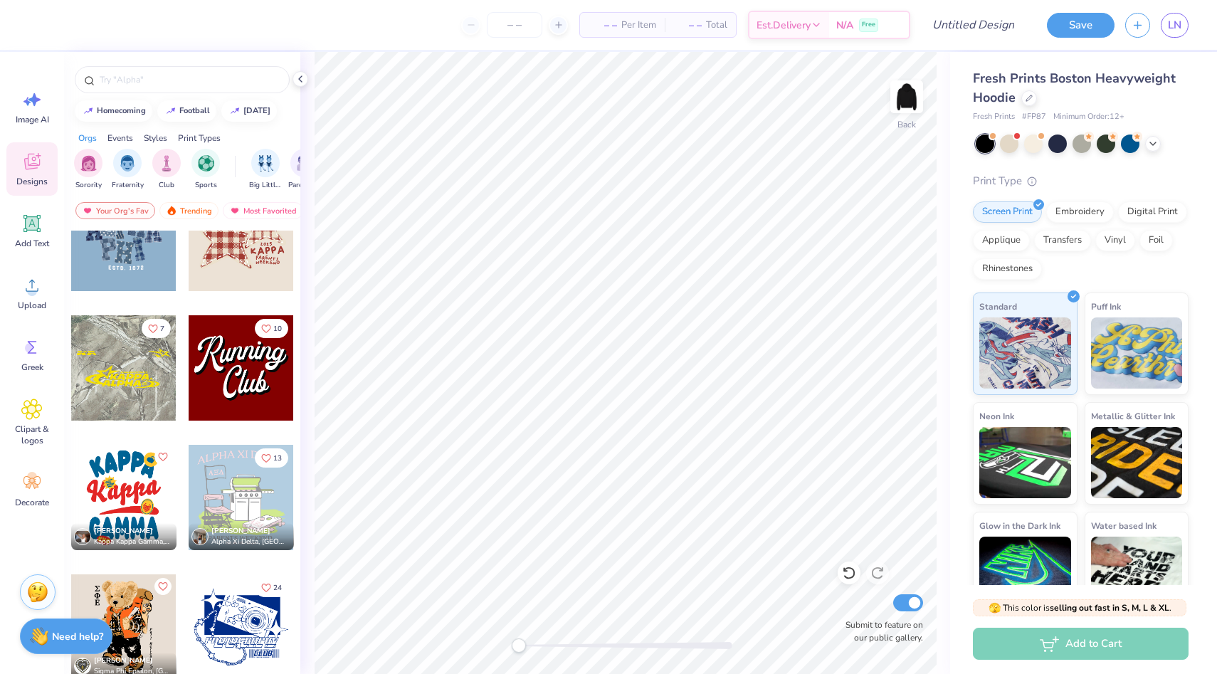
scroll to position [1472, 0]
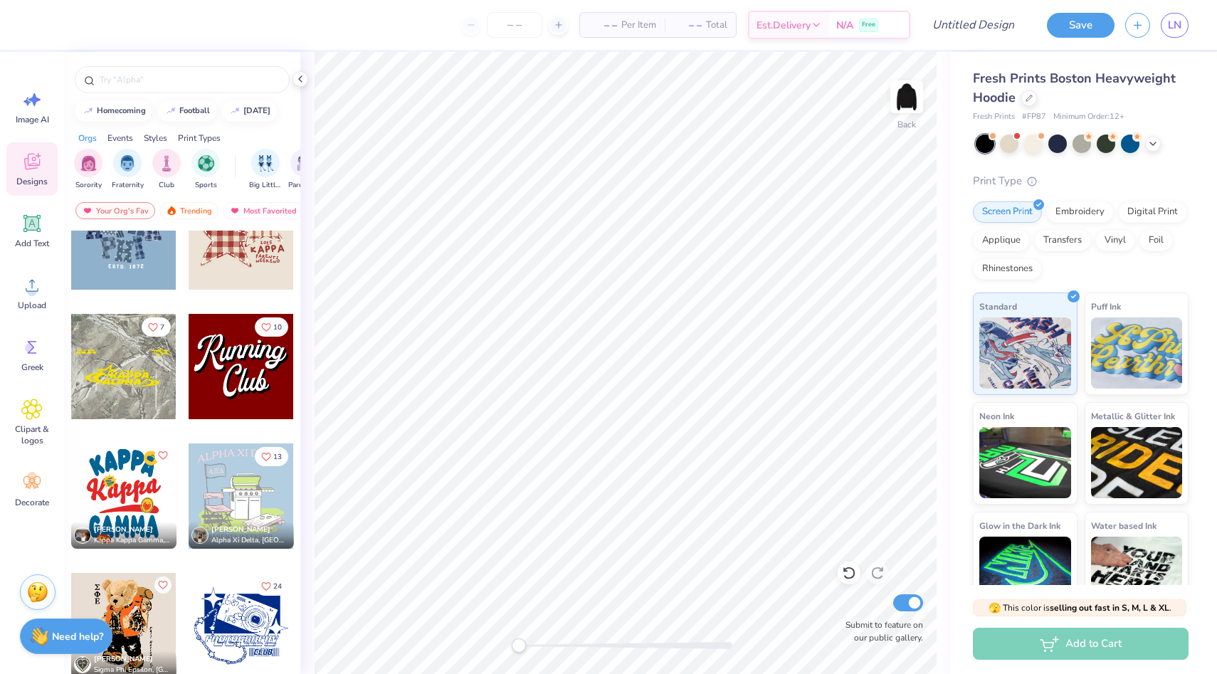
click at [121, 373] on div at bounding box center [123, 366] width 105 height 105
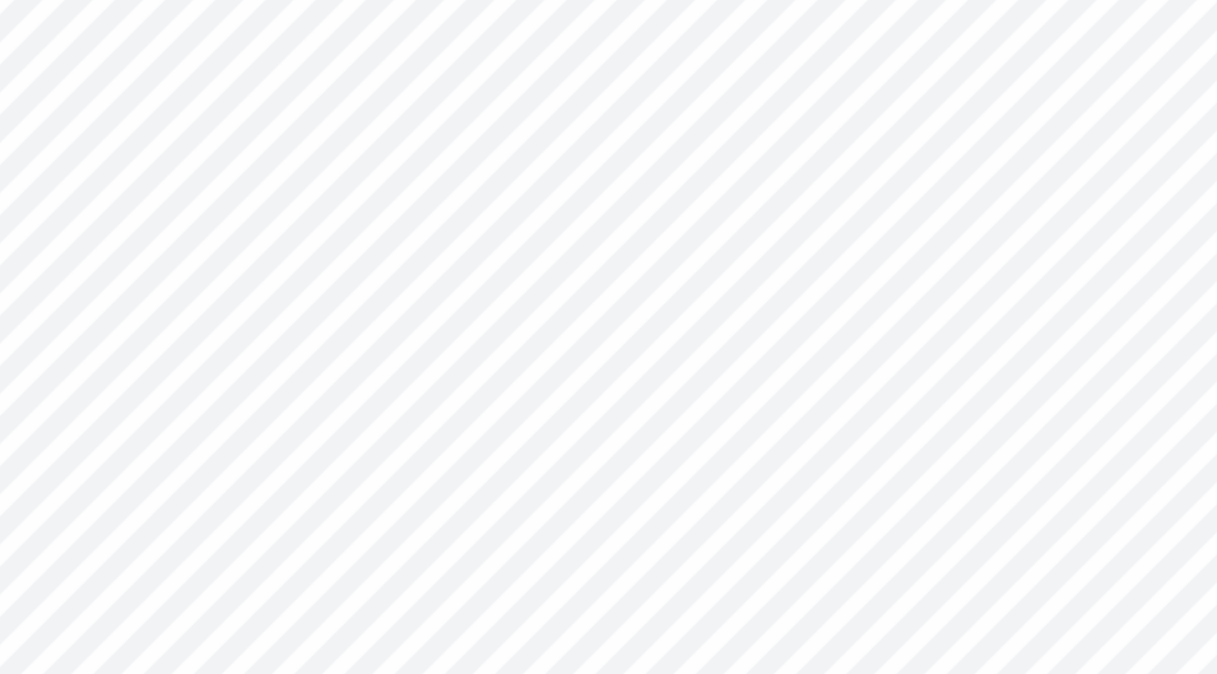
scroll to position [0, 0]
type textarea "Executive board"
type input "5.70"
type input "0.85"
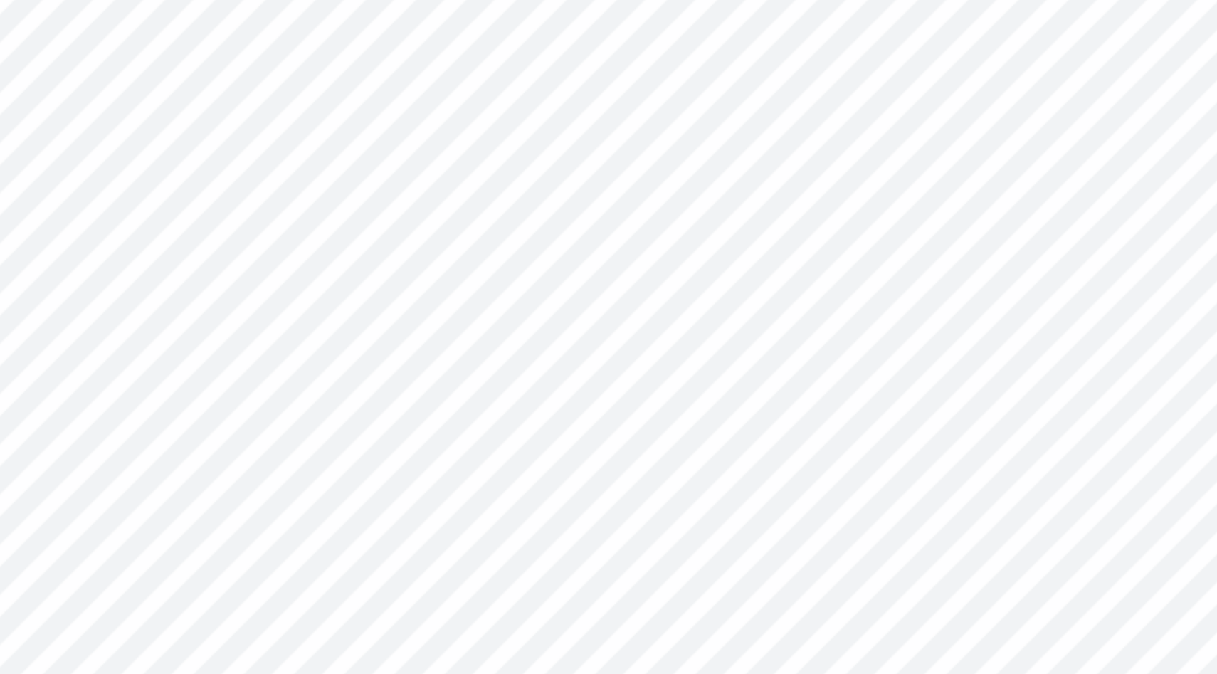
type input "6.74"
type textarea "Special Interest"
type input "7.67"
type textarea "g"
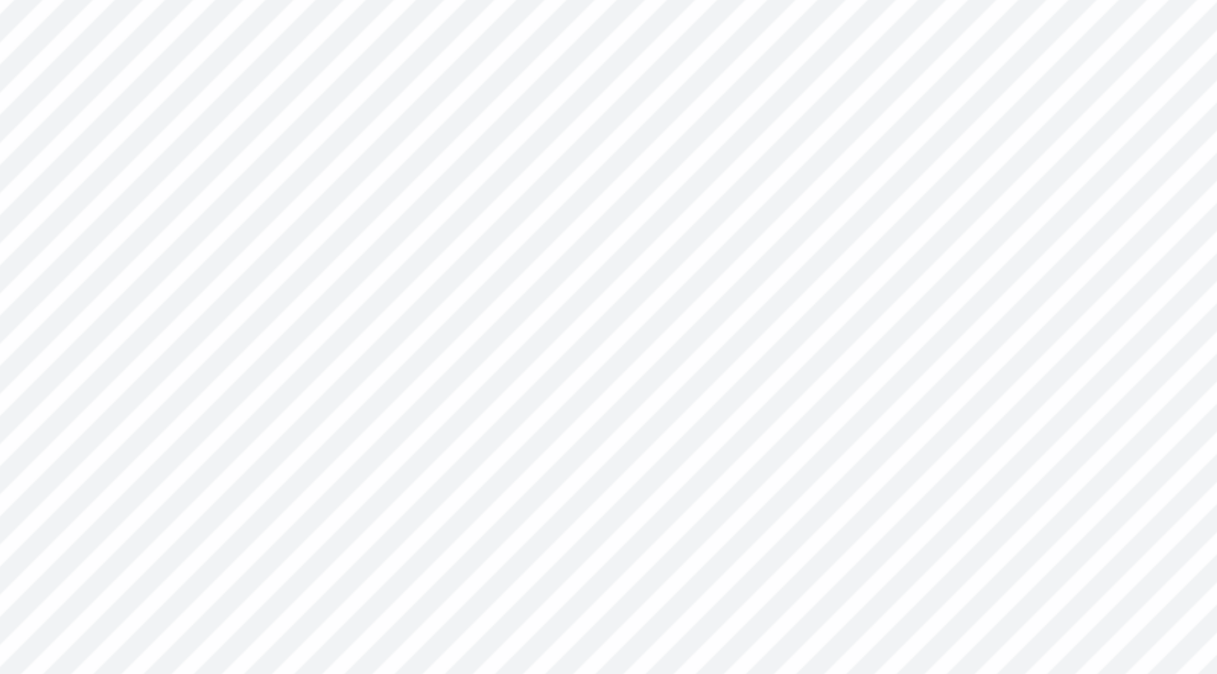
type textarea "Greek Council"
type input "5.11"
type input "2.91"
type input "5.44"
type input "12.34"
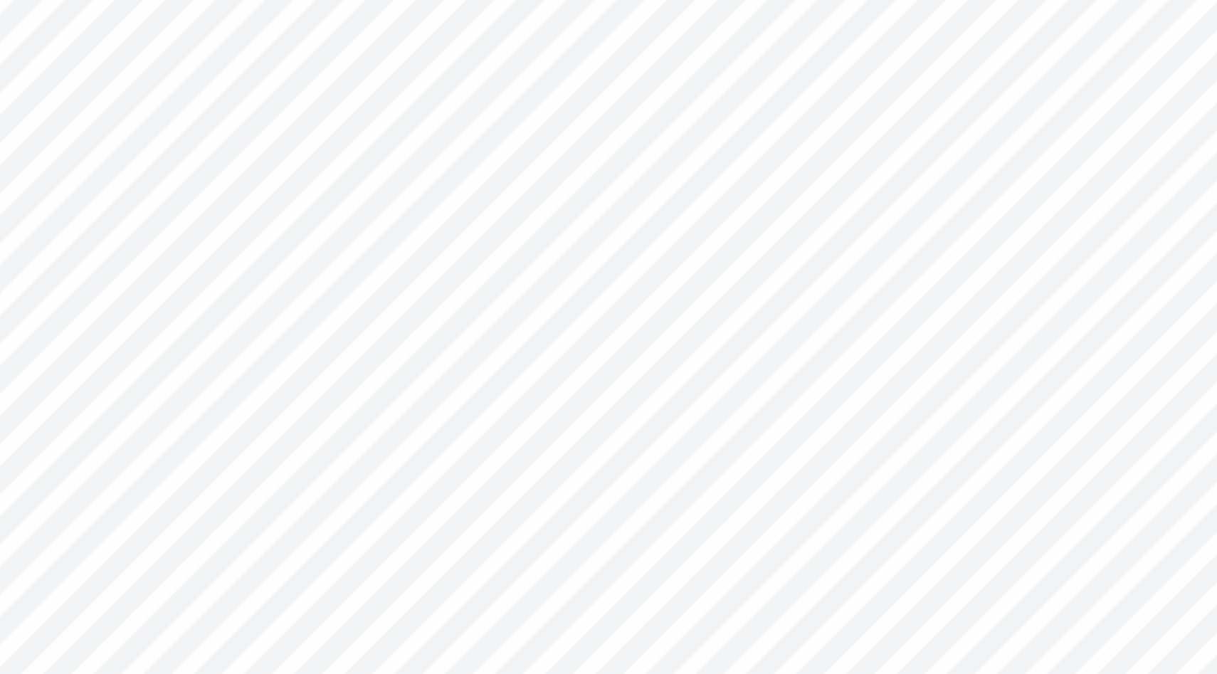
type input "0.92"
type input "6.77"
type input "10.39"
type input "0.78"
type input "7.87"
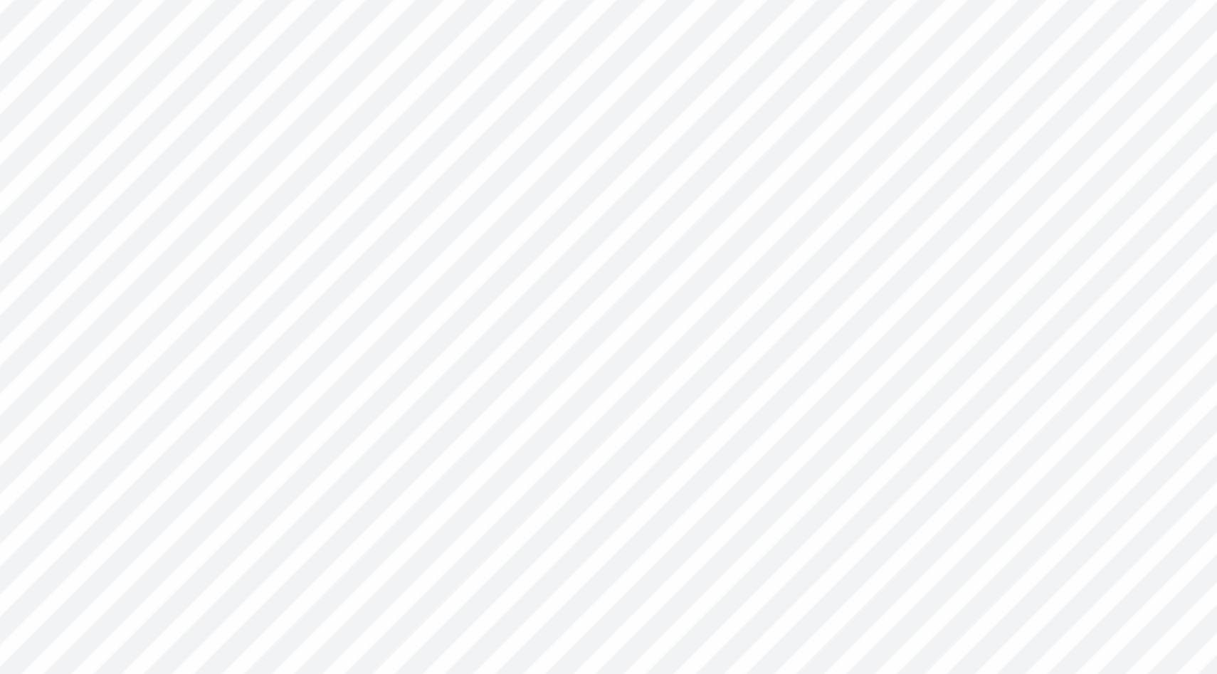
type input "12.34"
type input "0.92"
type input "6.75"
type input "2.84"
type input "0.59"
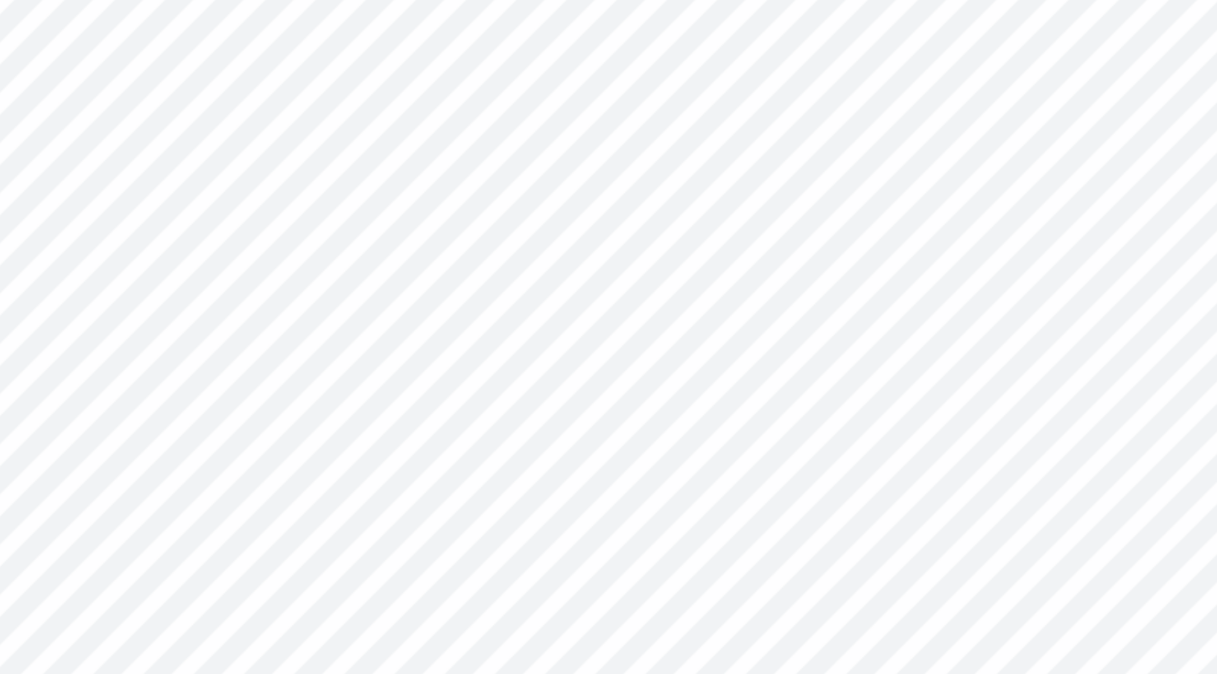
type input "3.42"
type textarea "SIGC"
type input "10.39"
type input "0.78"
type input "7.60"
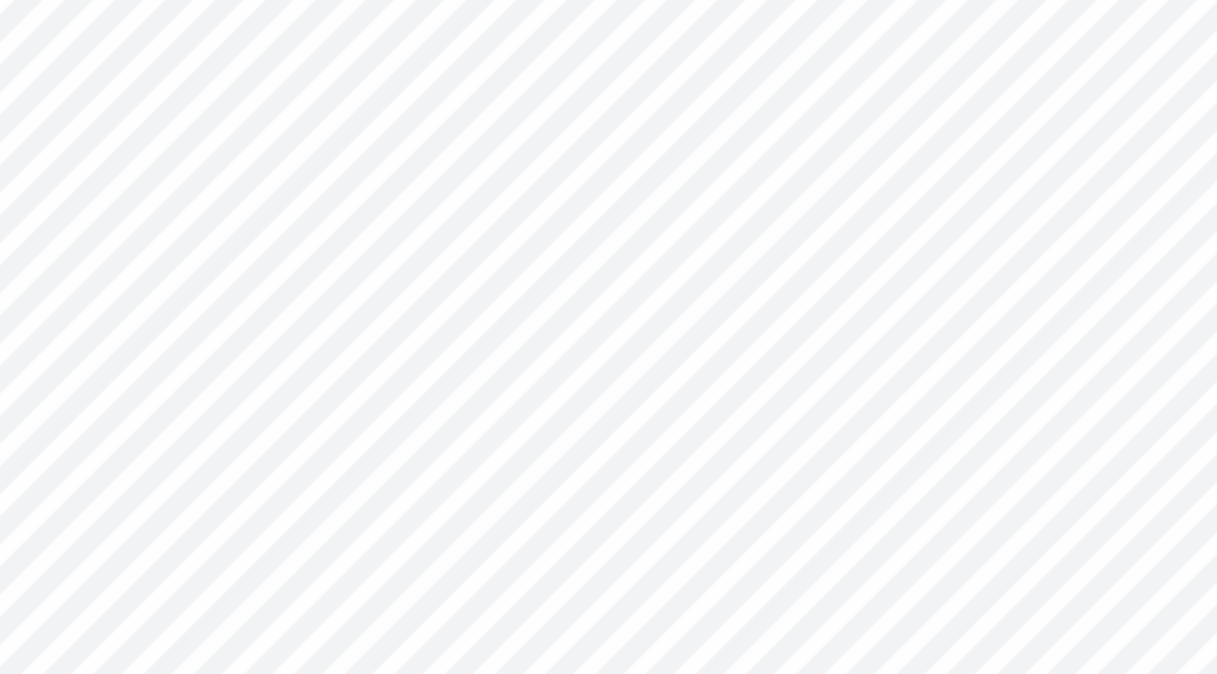
type input "0.76"
type input "0.18"
type input "8.19"
type input "0.74"
type input "7.94"
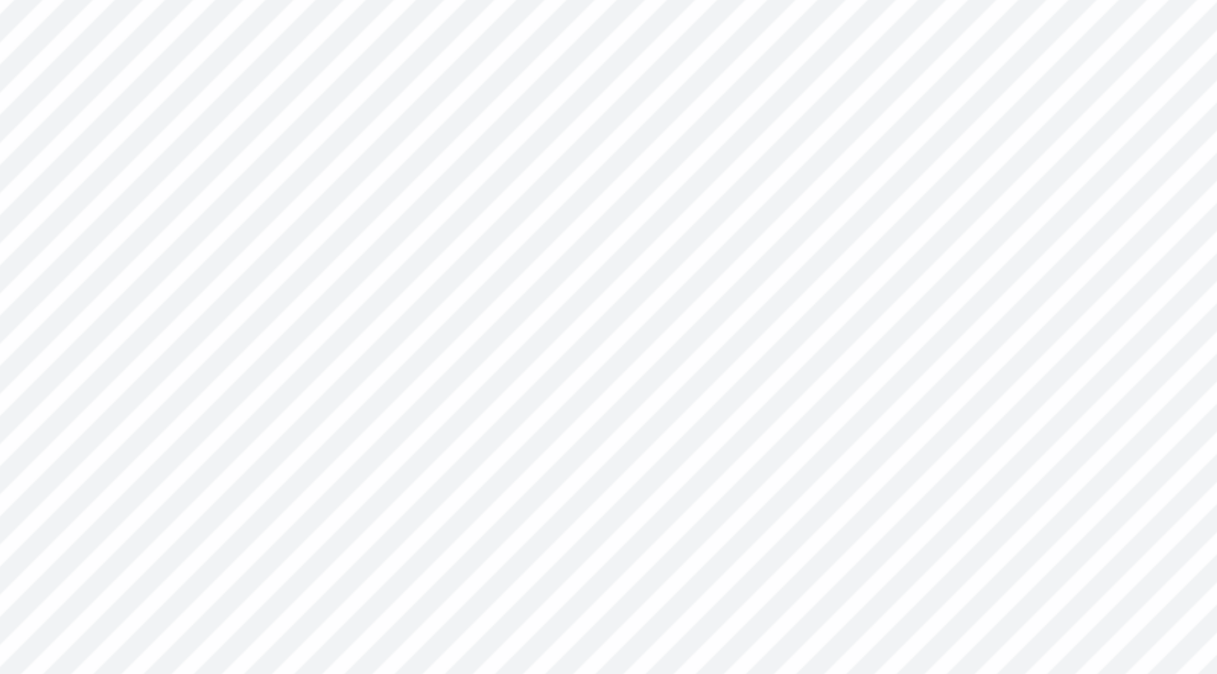
type input "10.39"
type input "0.78"
type input "7.73"
type input "12.34"
type input "0.92"
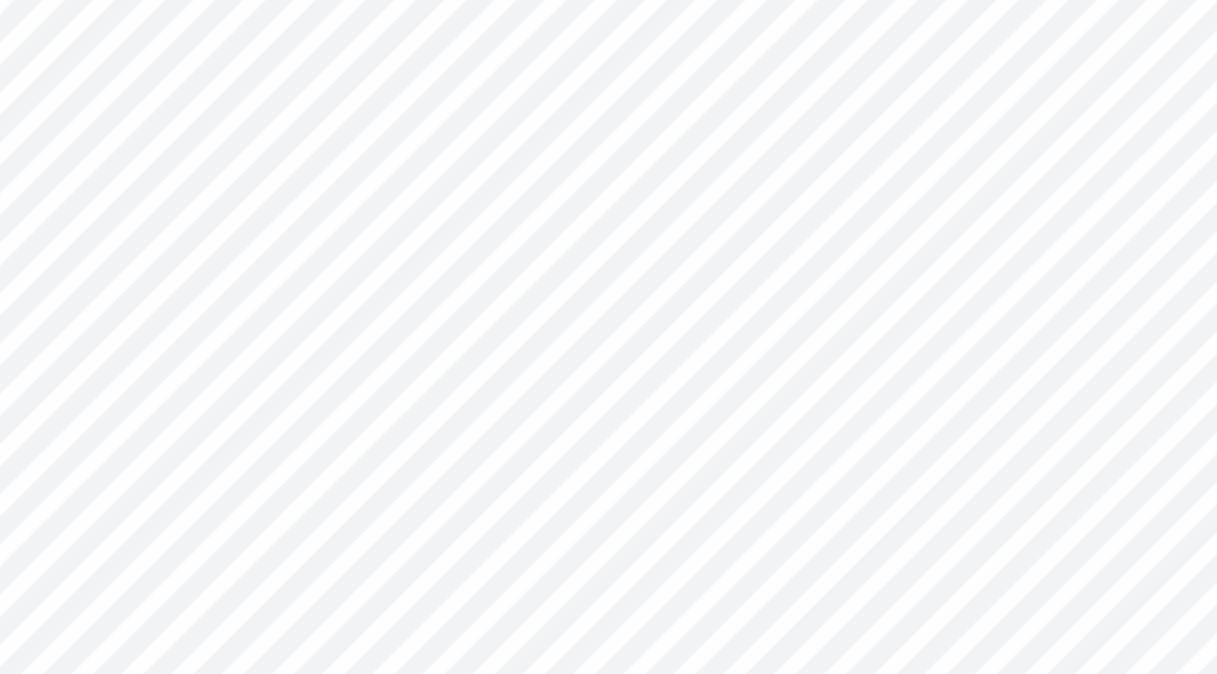
type input "6.75"
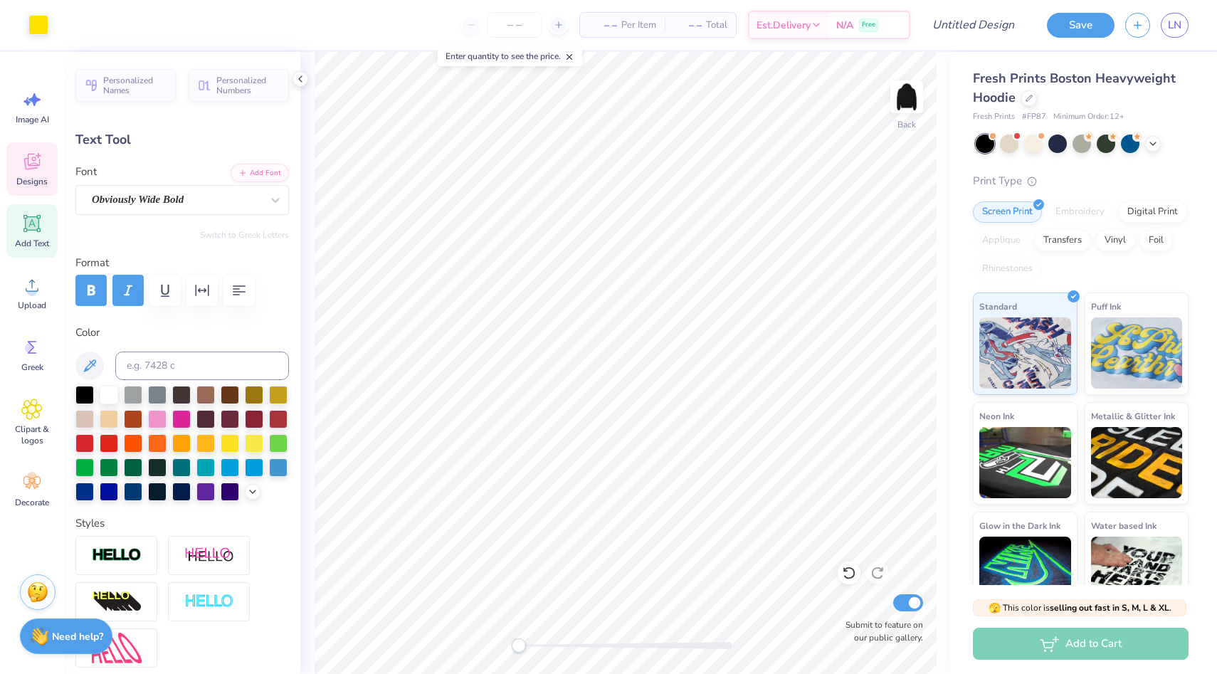
click at [27, 166] on icon at bounding box center [32, 163] width 14 height 11
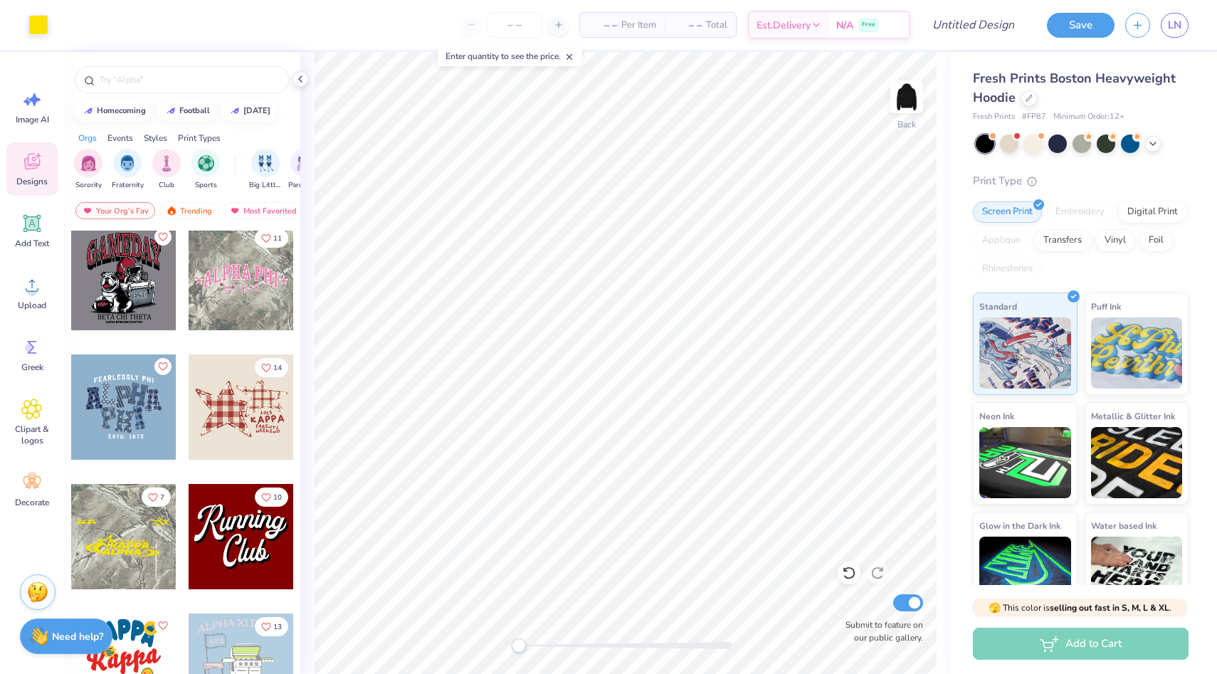
scroll to position [1300, 0]
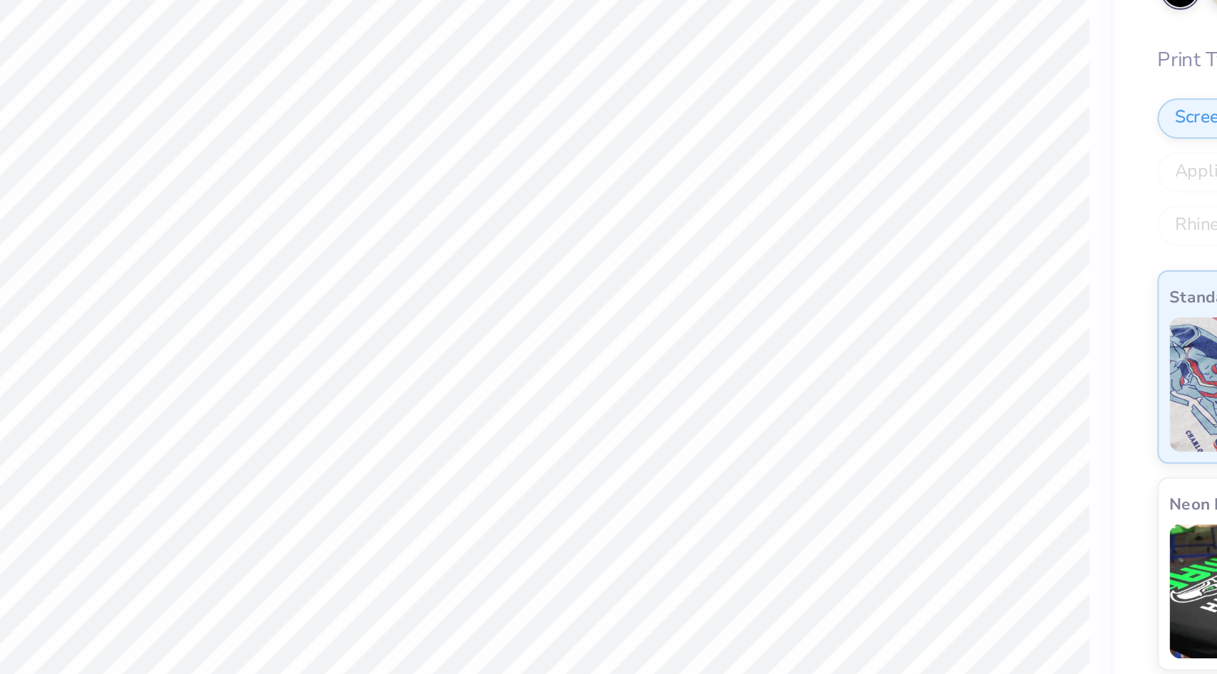
type input "0.21"
type input "0.18"
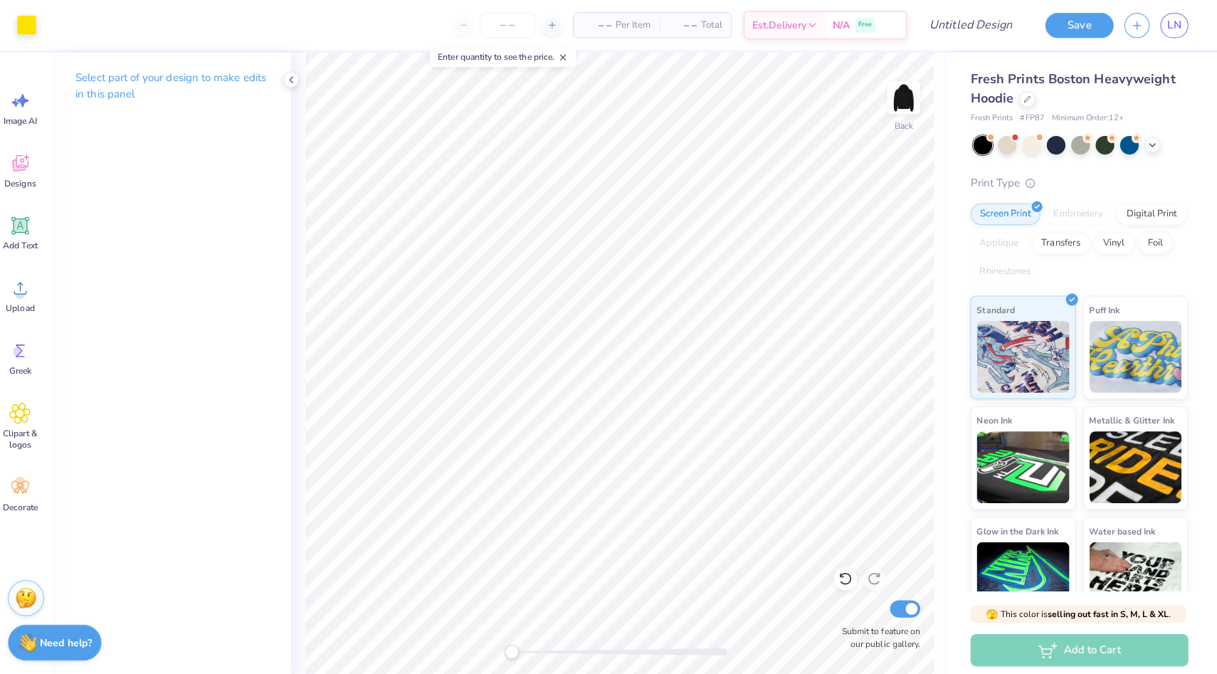
scroll to position [0, 0]
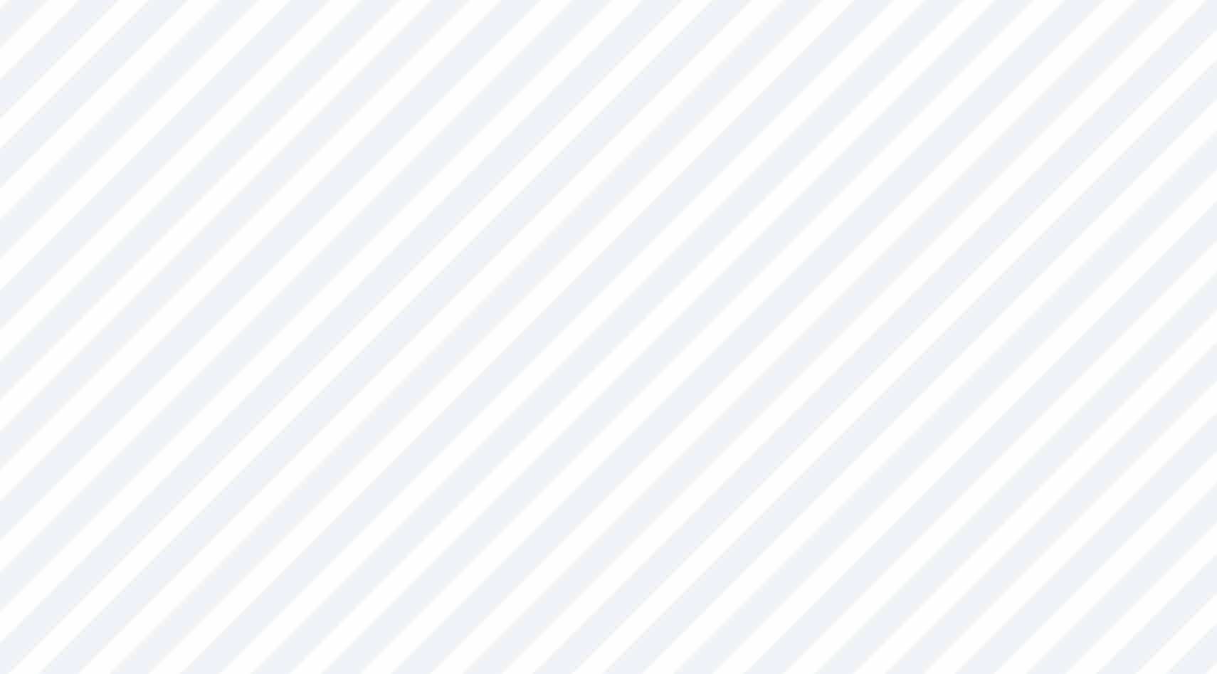
type input "0.76"
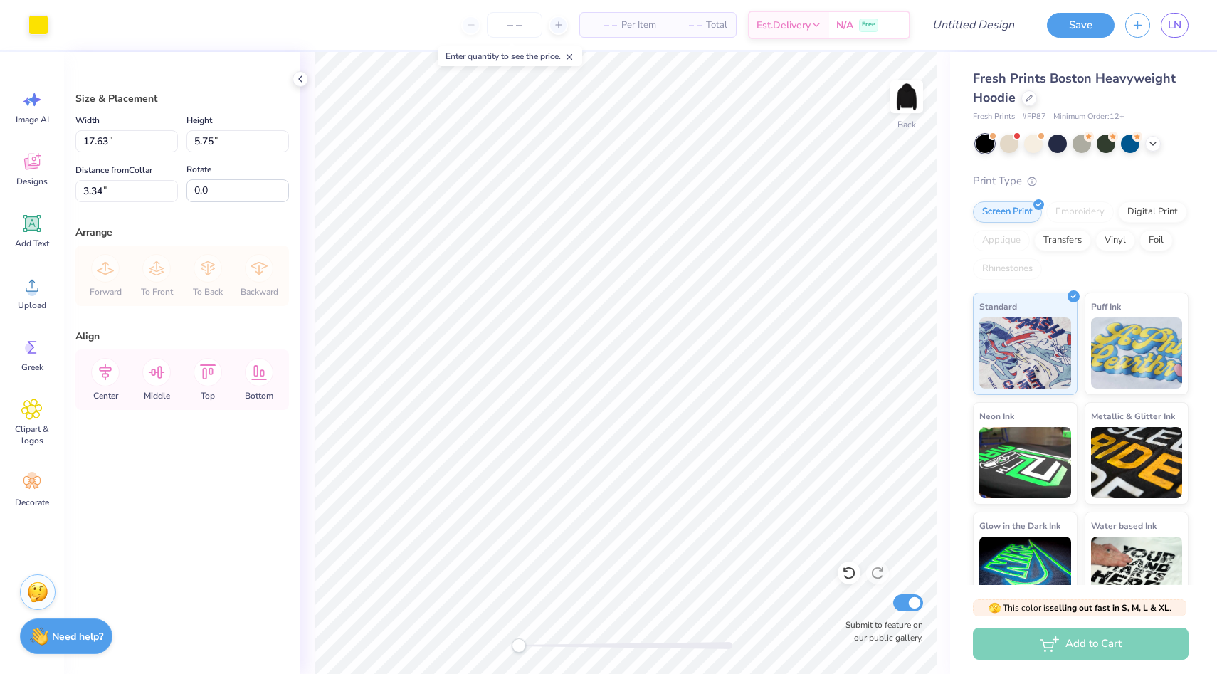
type input "3.34"
type input "3.00"
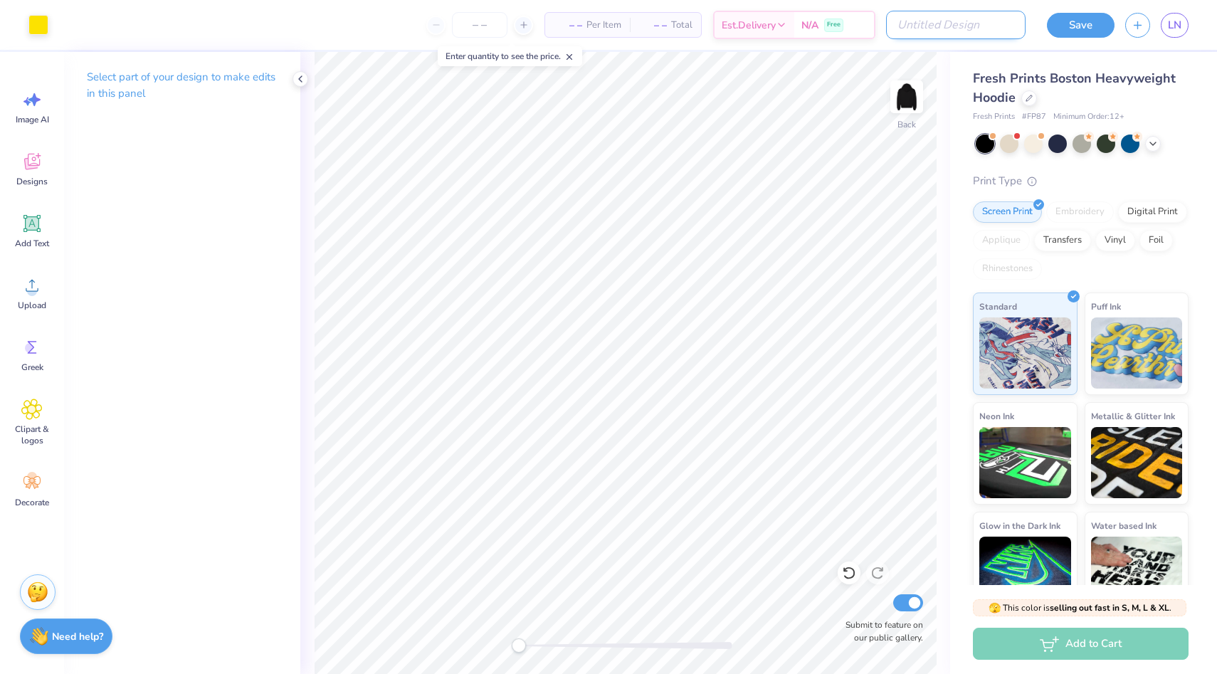
click at [978, 27] on input "Design Title" at bounding box center [955, 25] width 139 height 28
type input "y"
type input "black+yellow"
click at [1074, 23] on button "Save" at bounding box center [1081, 25] width 68 height 25
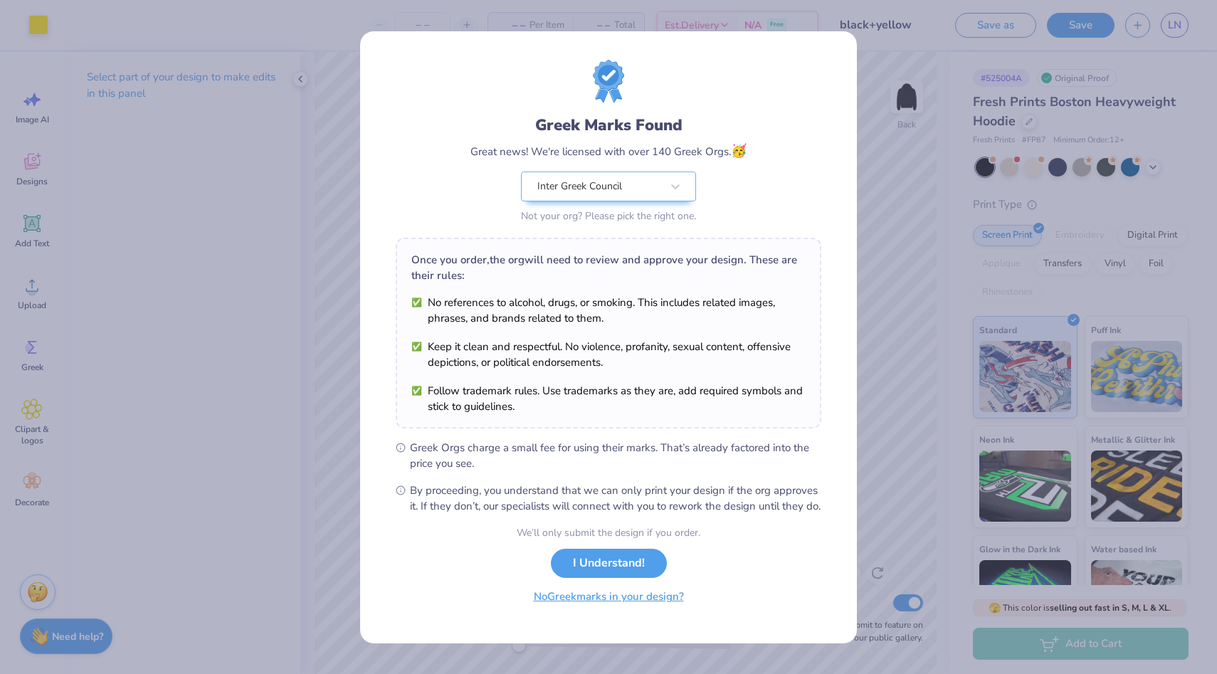
click at [593, 611] on button "No Greek marks in your design?" at bounding box center [609, 596] width 174 height 29
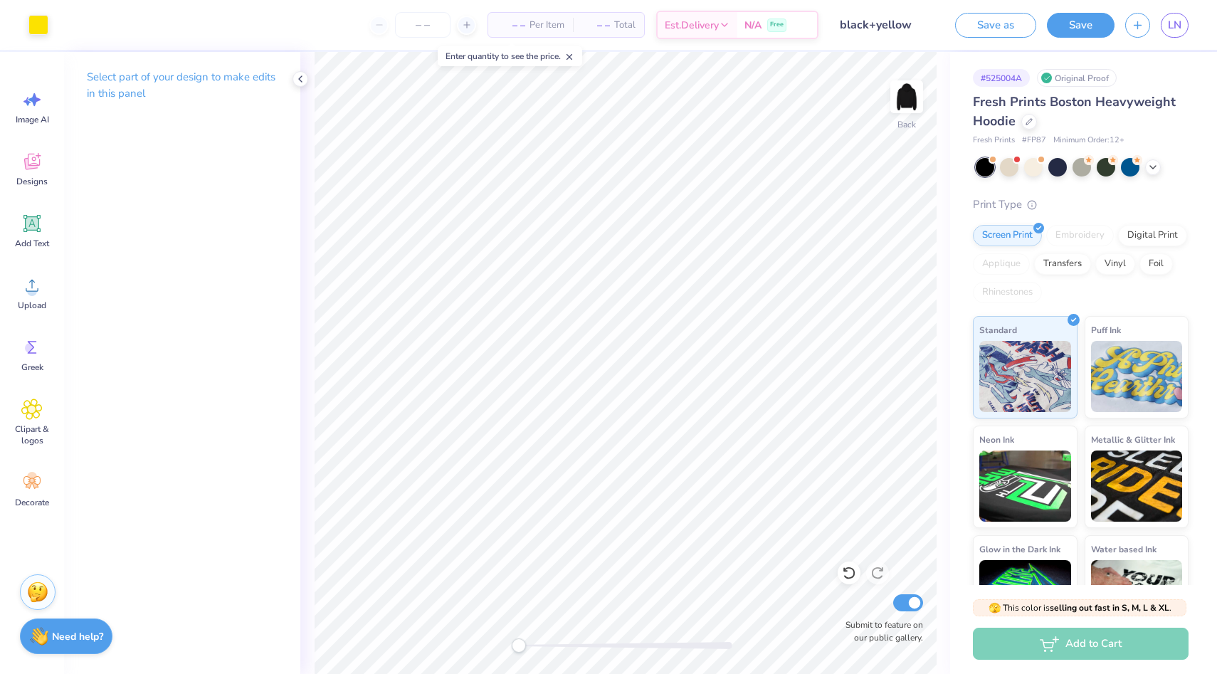
click at [572, 56] on line at bounding box center [569, 57] width 5 height 5
click at [529, 25] on span "Per Item" at bounding box center [546, 25] width 35 height 15
